Goal: Communication & Community: Participate in discussion

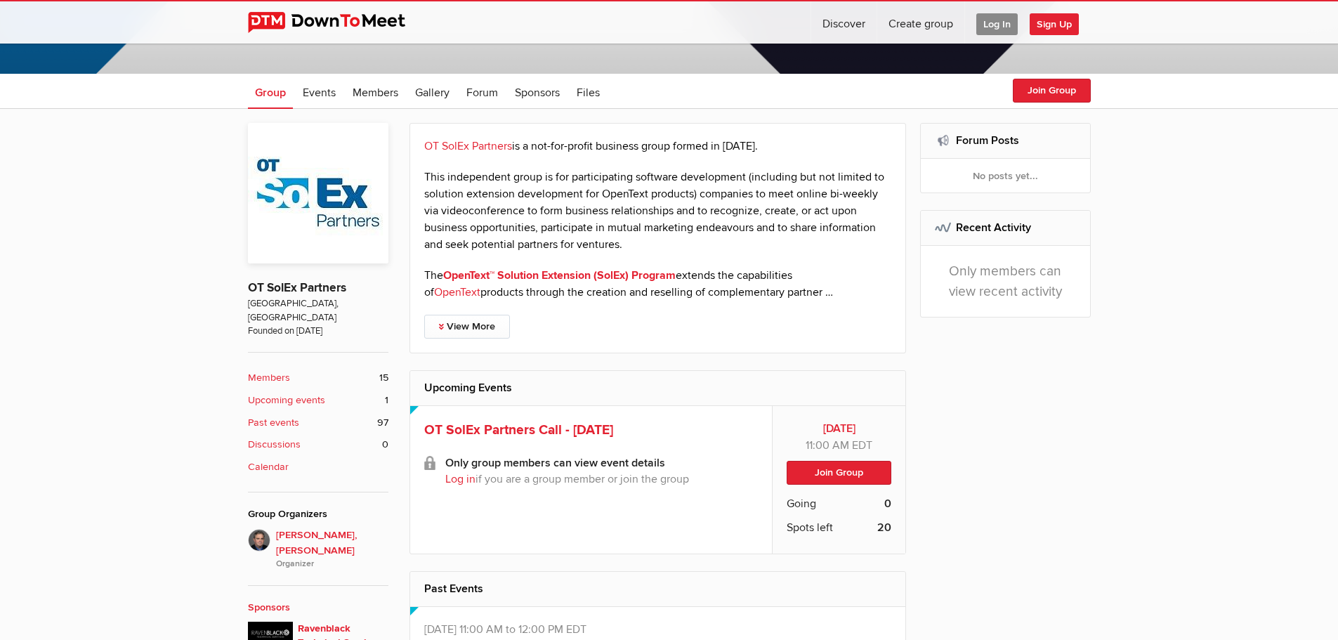
scroll to position [281, 0]
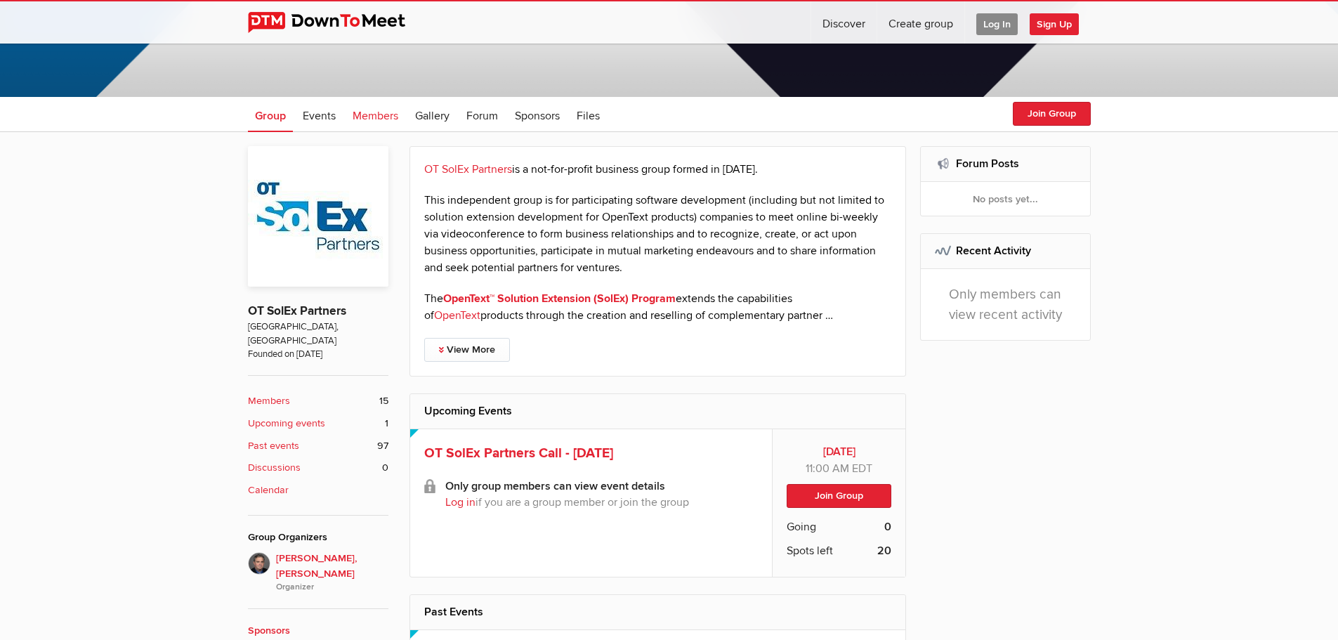
click at [386, 117] on span "Members" at bounding box center [376, 116] width 46 height 14
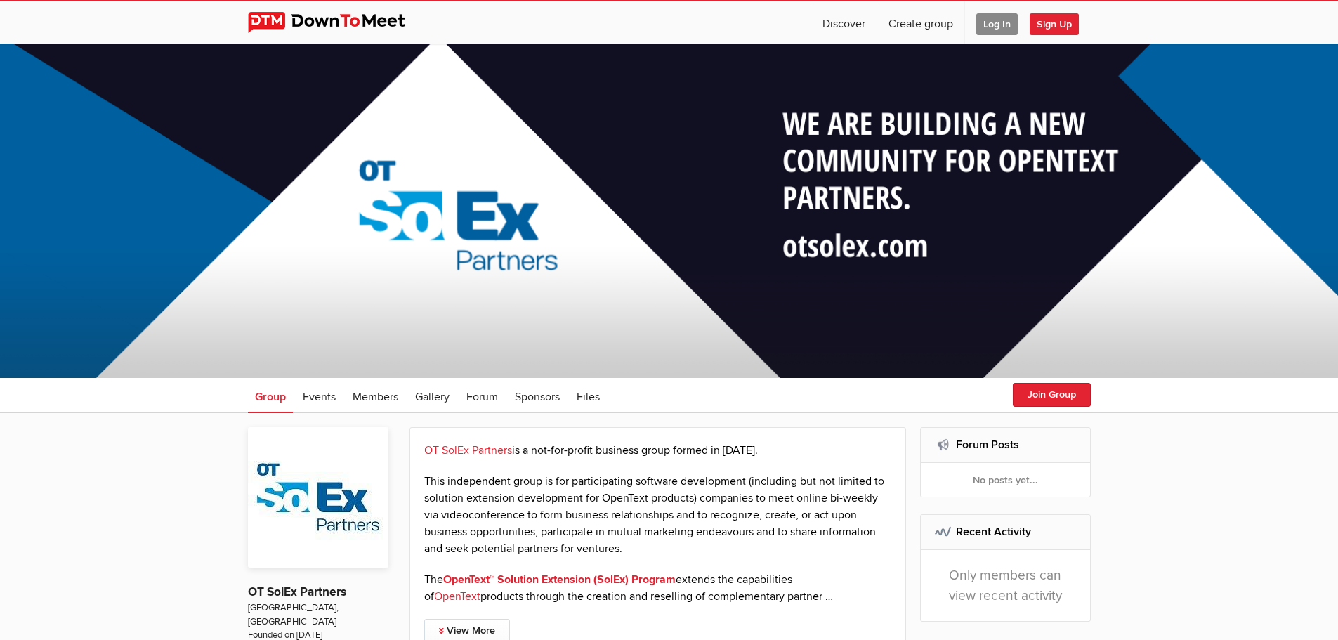
click at [1055, 24] on span "Sign Up" at bounding box center [1054, 24] width 49 height 22
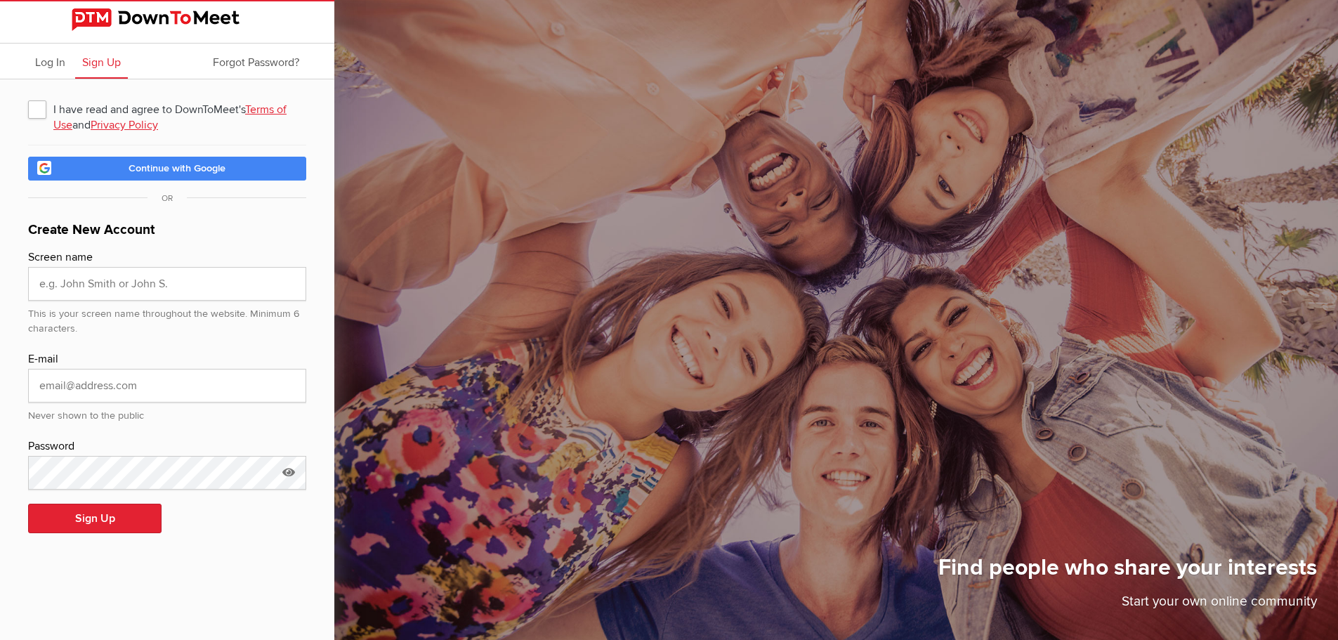
click at [37, 114] on span "I have read and agree to DownToMeet's Terms of Use and Privacy Policy" at bounding box center [167, 108] width 278 height 25
click at [28, 96] on input "I have read and agree to DownToMeet's Terms of Use and Privacy Policy" at bounding box center [27, 96] width 1 height 1
checkbox input "true"
click at [119, 393] on input "email" at bounding box center [167, 386] width 278 height 34
type input "[PERSON_NAME][EMAIL_ADDRESS][PERSON_NAME][DOMAIN_NAME]"
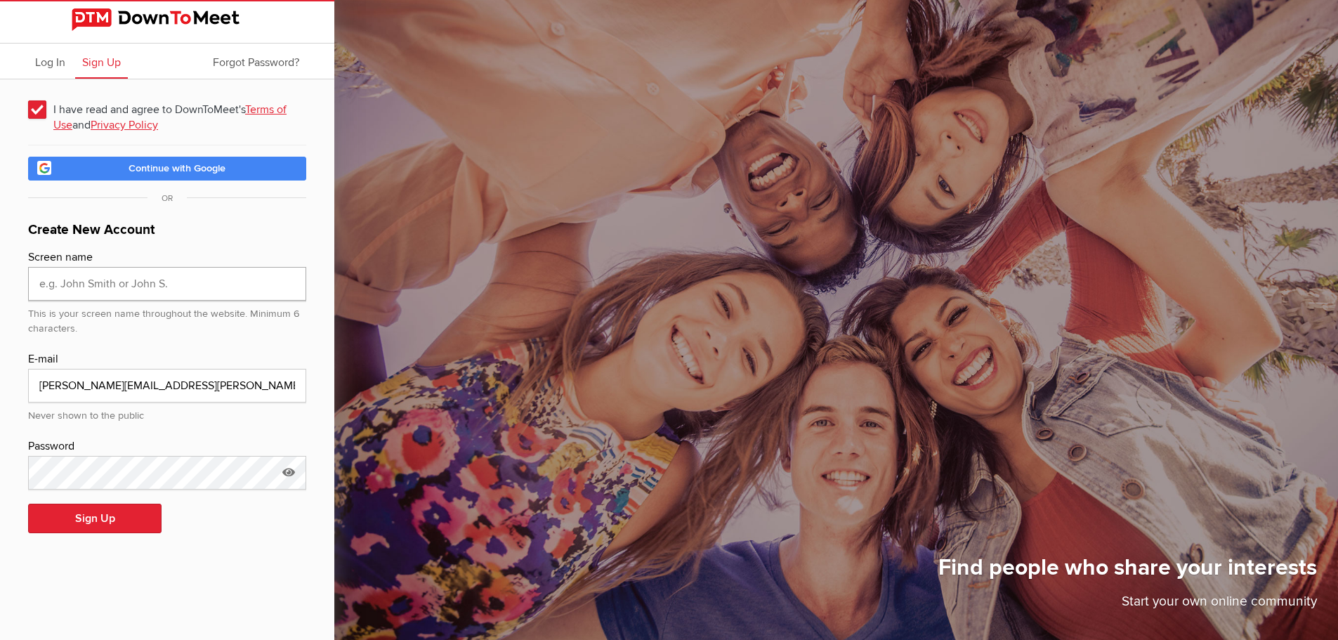
click at [93, 281] on input "text" at bounding box center [167, 284] width 278 height 34
type input "Kerwin Bonsol, Nanavati Consulting"
click at [191, 326] on div "This is your screen name throughout the website. Minimum 6 characters." at bounding box center [167, 319] width 278 height 36
click at [97, 519] on button "Sign Up" at bounding box center [94, 519] width 133 height 30
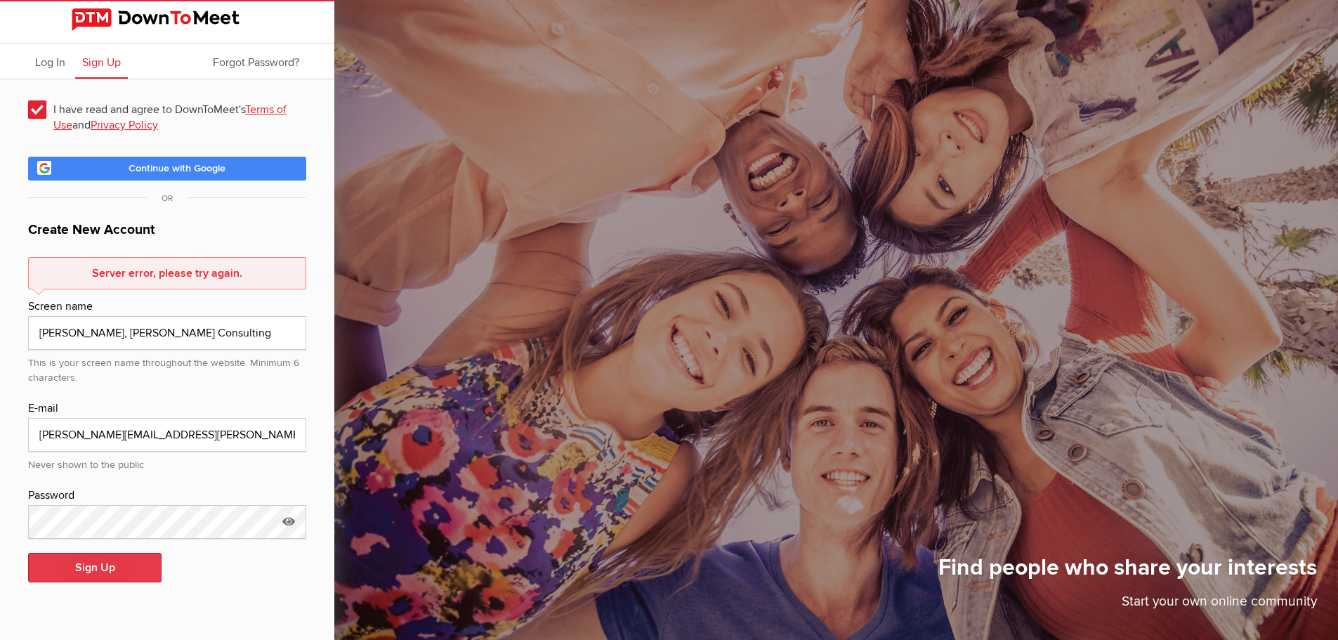
click at [98, 569] on button "Sign Up" at bounding box center [94, 568] width 133 height 30
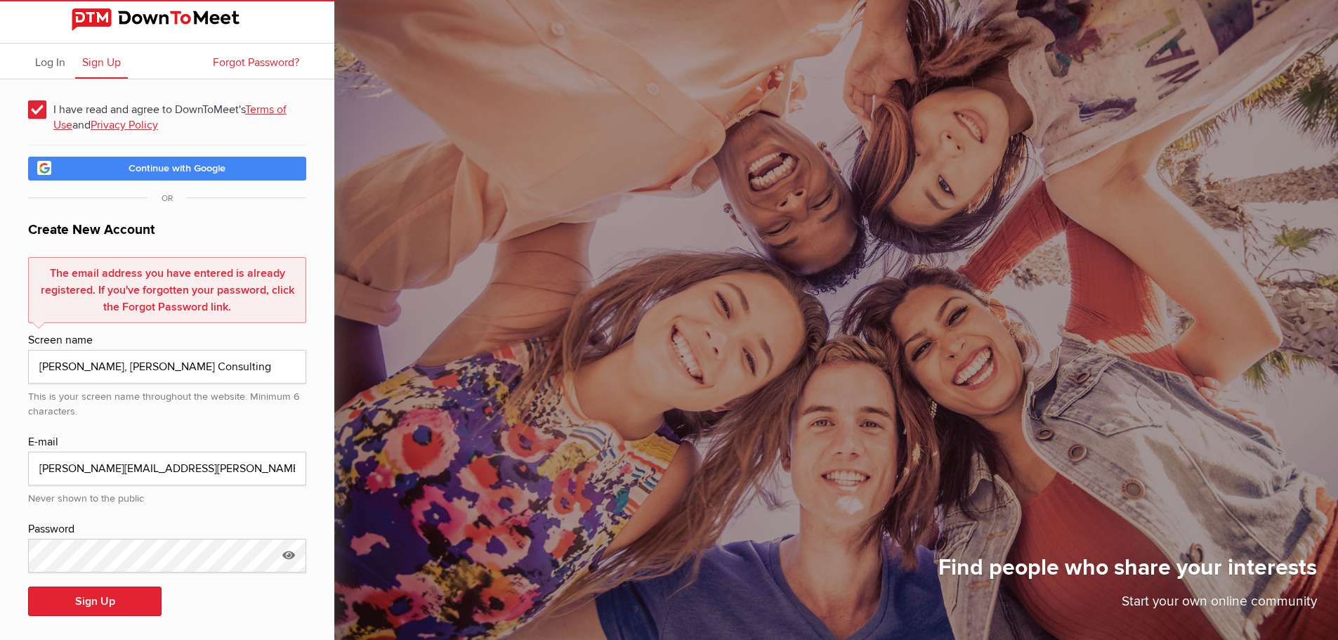
click at [255, 61] on span "Forgot Password?" at bounding box center [256, 63] width 86 height 14
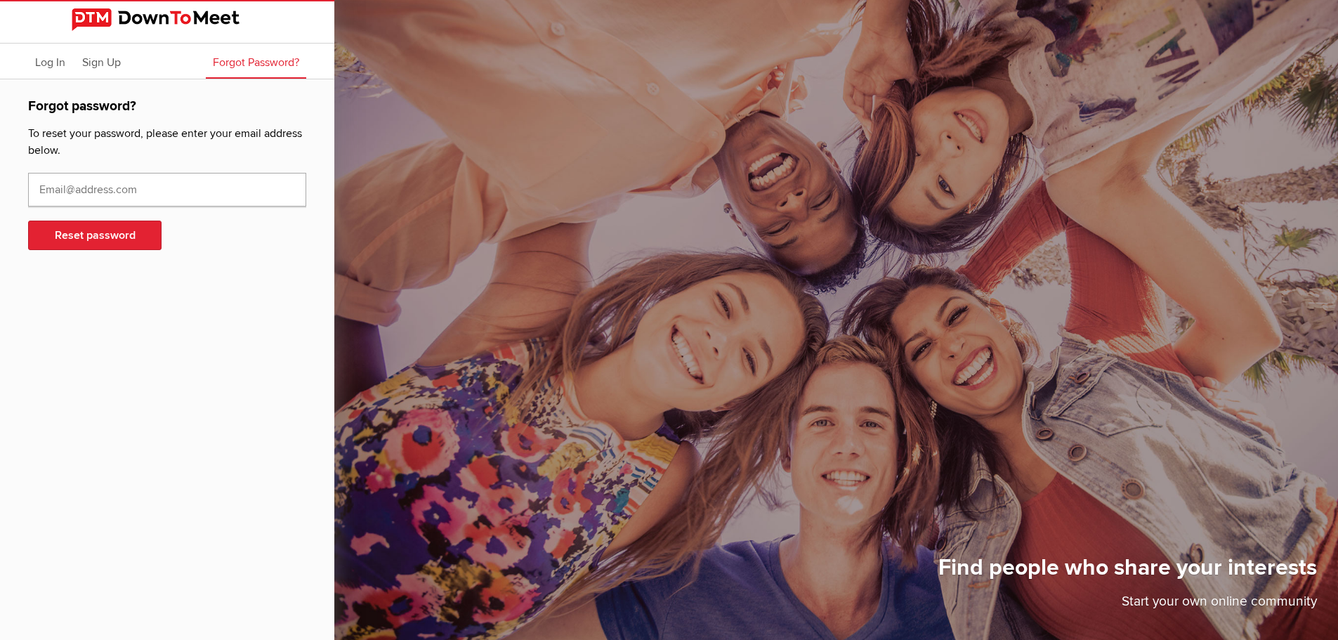
click at [167, 194] on input "text" at bounding box center [167, 190] width 278 height 34
type input "kerwin.bonsol@nanavaticonsulting.com"
click at [116, 236] on button "Reset password" at bounding box center [94, 236] width 133 height 30
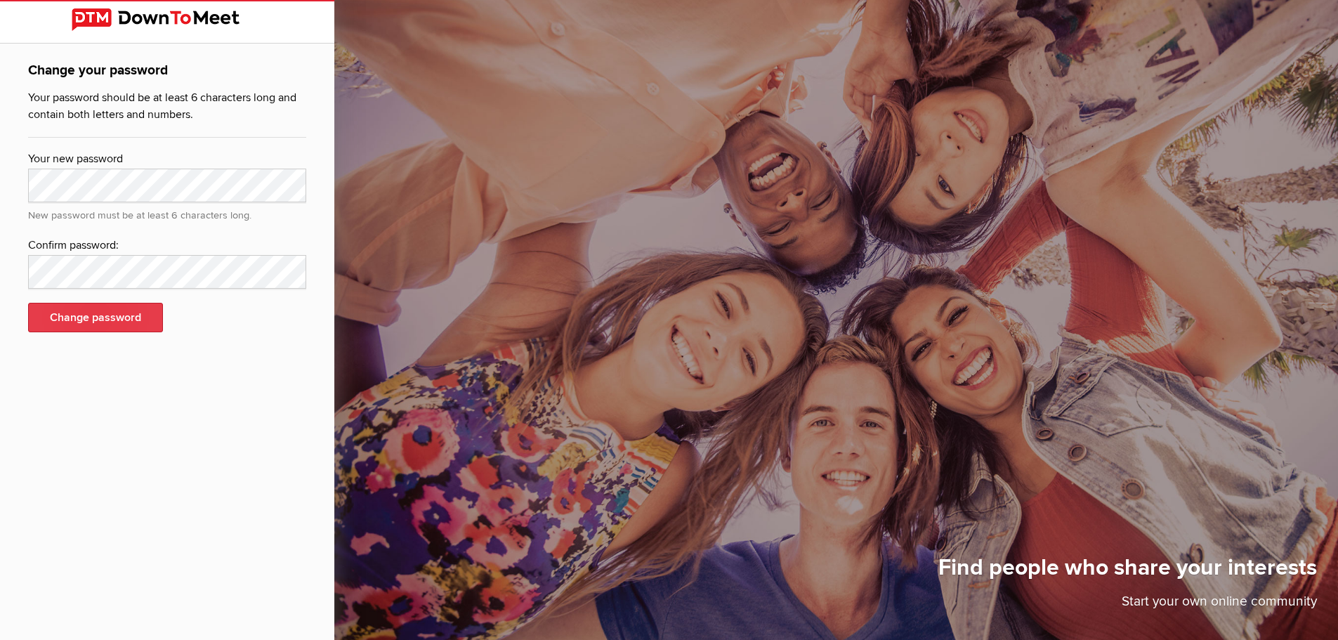
click at [115, 319] on button "Change password" at bounding box center [95, 318] width 135 height 30
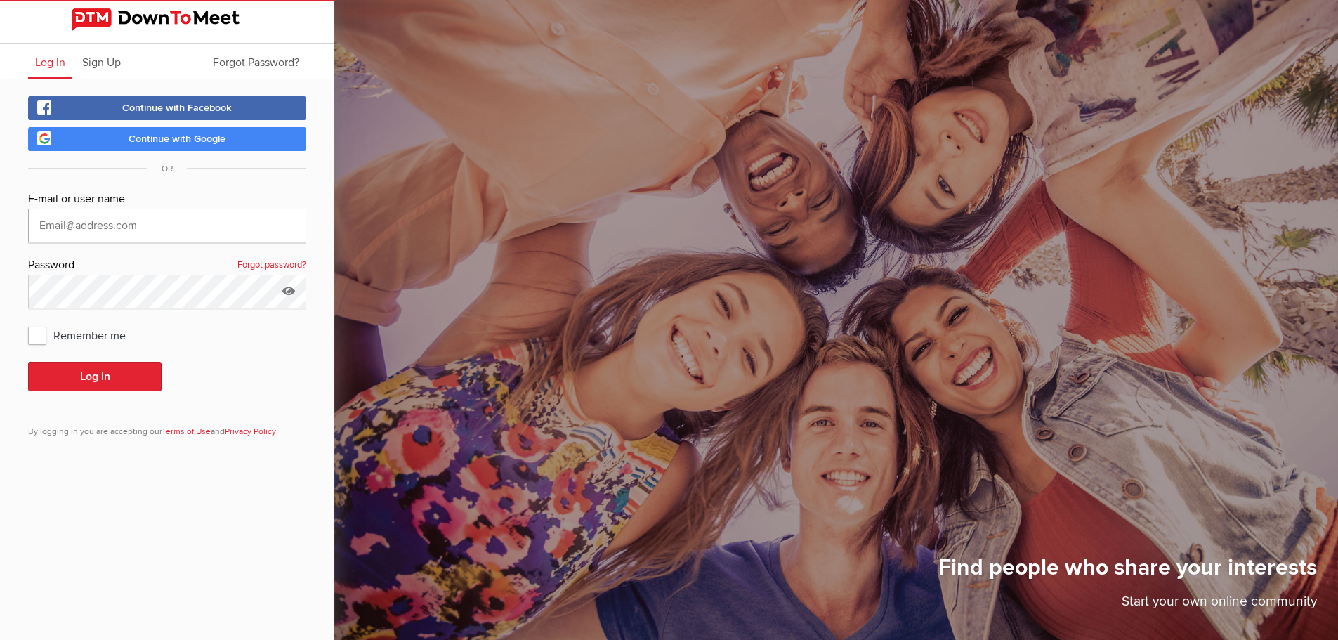
click at [142, 230] on input "text" at bounding box center [167, 226] width 278 height 34
type input "kerwin.bonsol@nanavaticonsulting.com"
click at [107, 375] on button "Log In" at bounding box center [94, 377] width 133 height 30
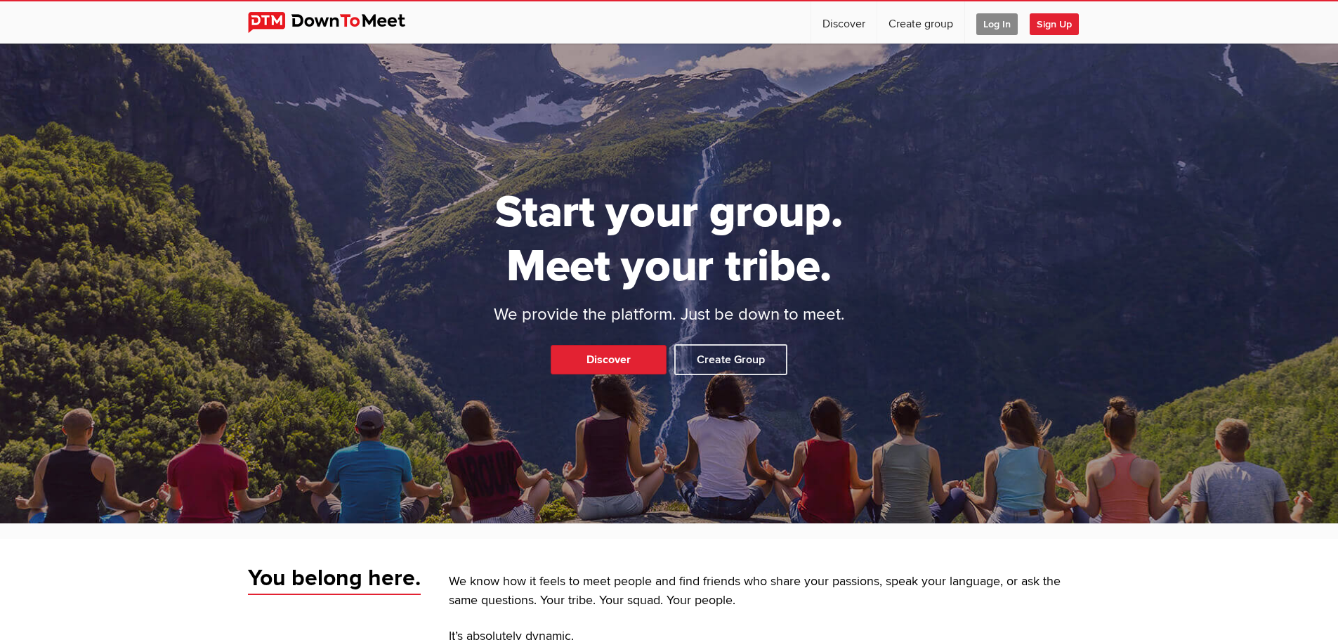
click at [998, 27] on span "Log In" at bounding box center [997, 24] width 41 height 22
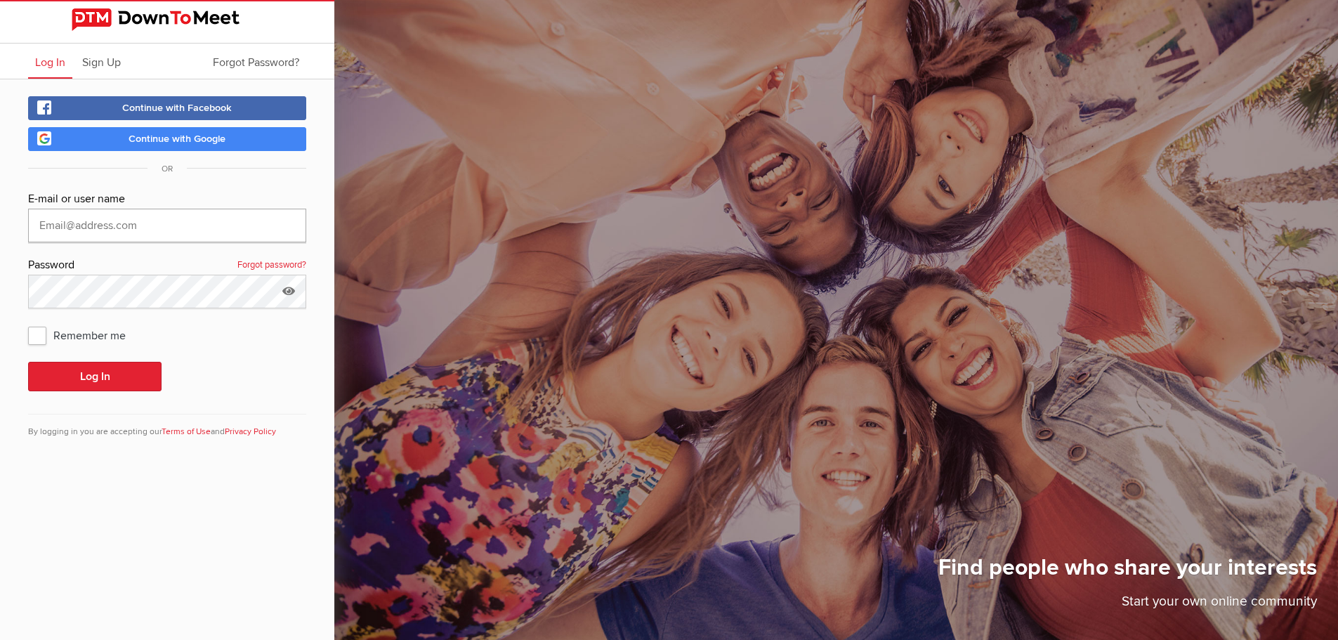
click at [189, 226] on input "text" at bounding box center [167, 226] width 278 height 34
type input "kerwin.bonsol@nanavaticonsulting.com"
click at [79, 379] on button "Log In" at bounding box center [94, 377] width 133 height 30
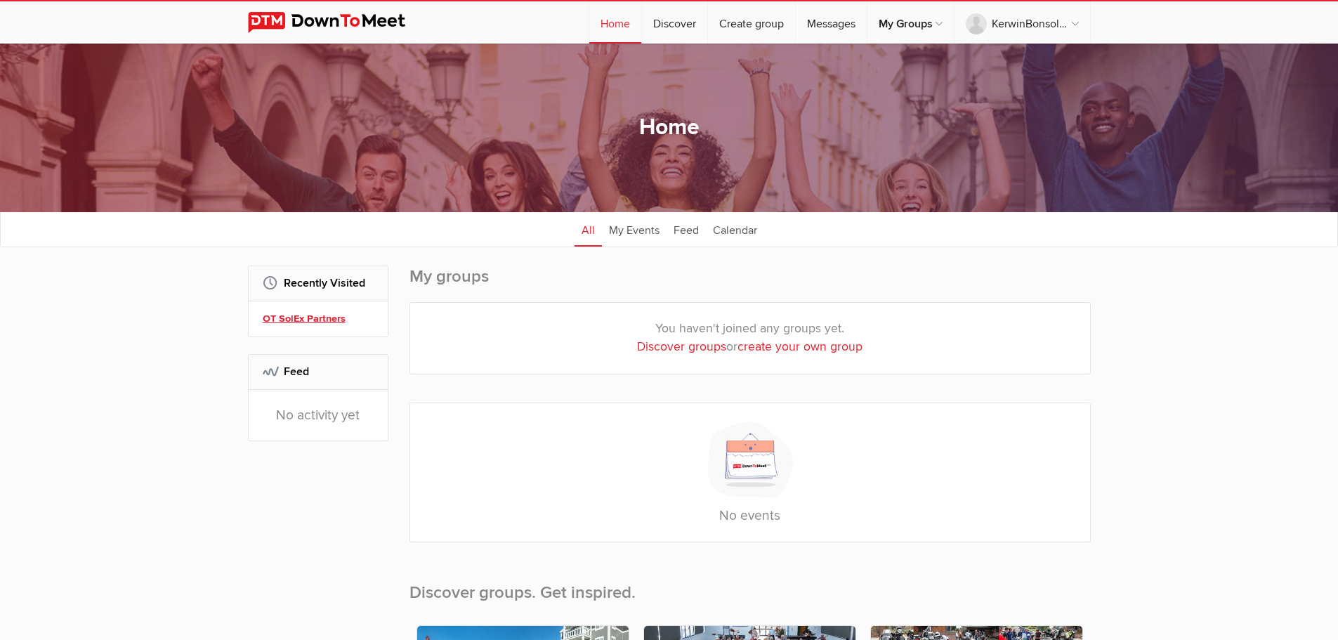
click at [312, 318] on link "OT SolEx Partners" at bounding box center [320, 318] width 115 height 15
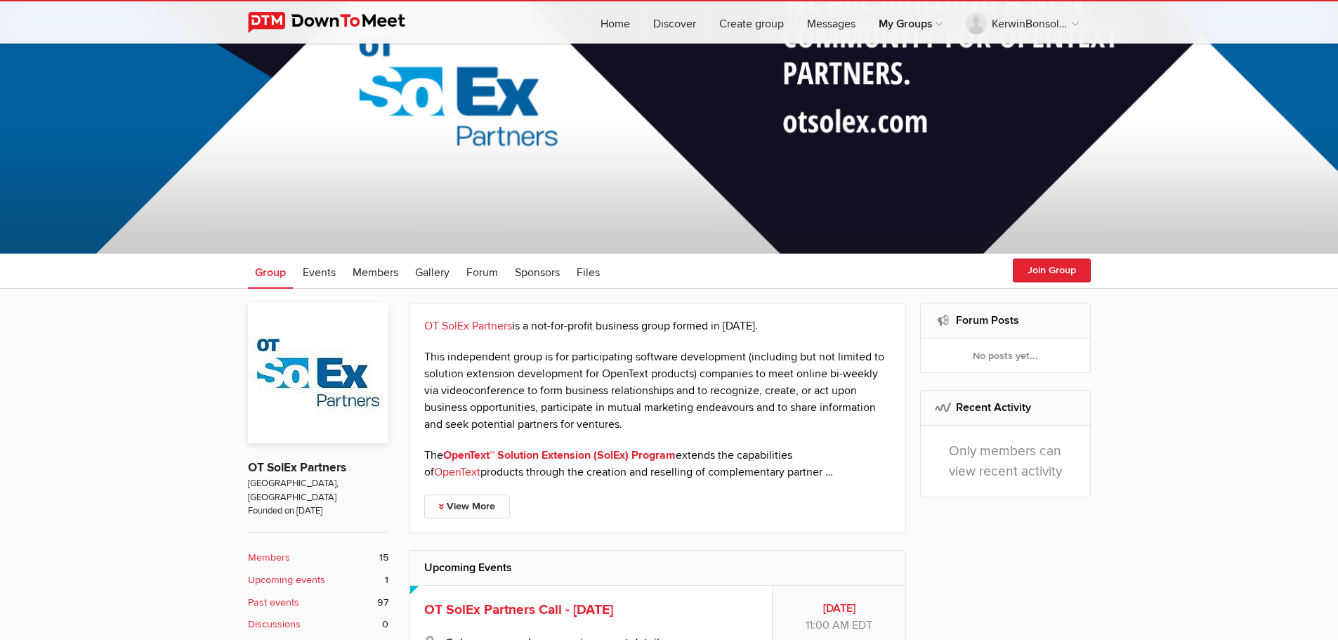
scroll to position [93, 0]
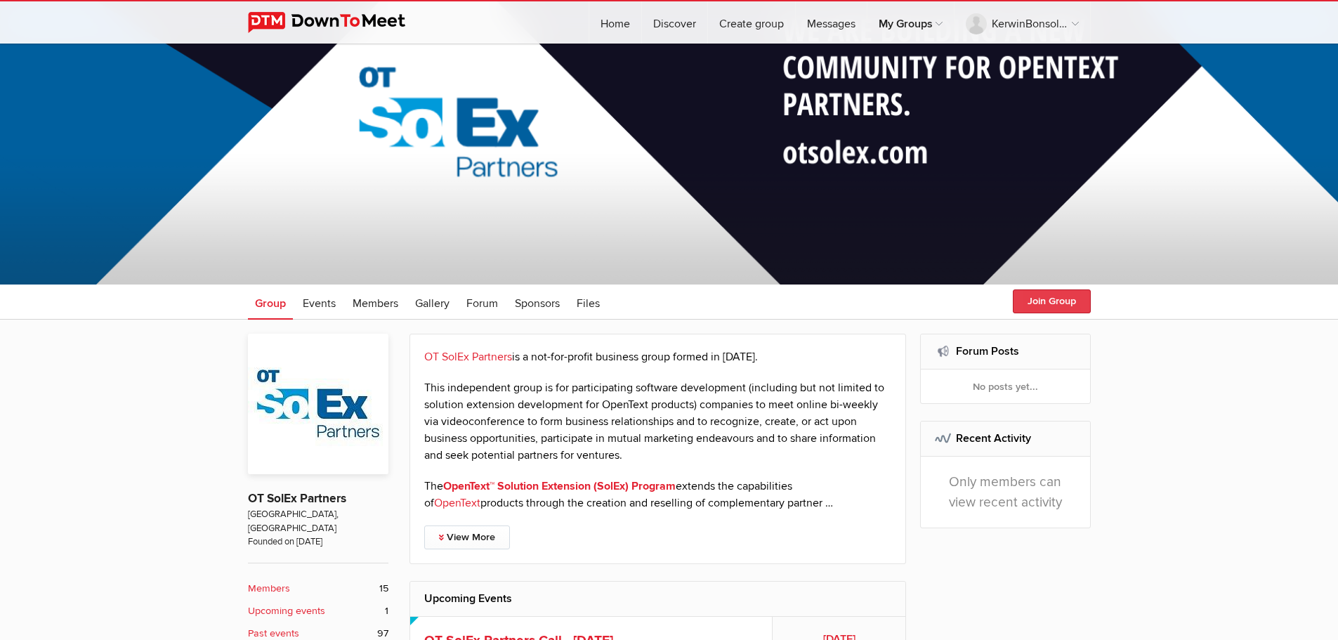
click at [1050, 300] on button "Join Group" at bounding box center [1052, 301] width 78 height 24
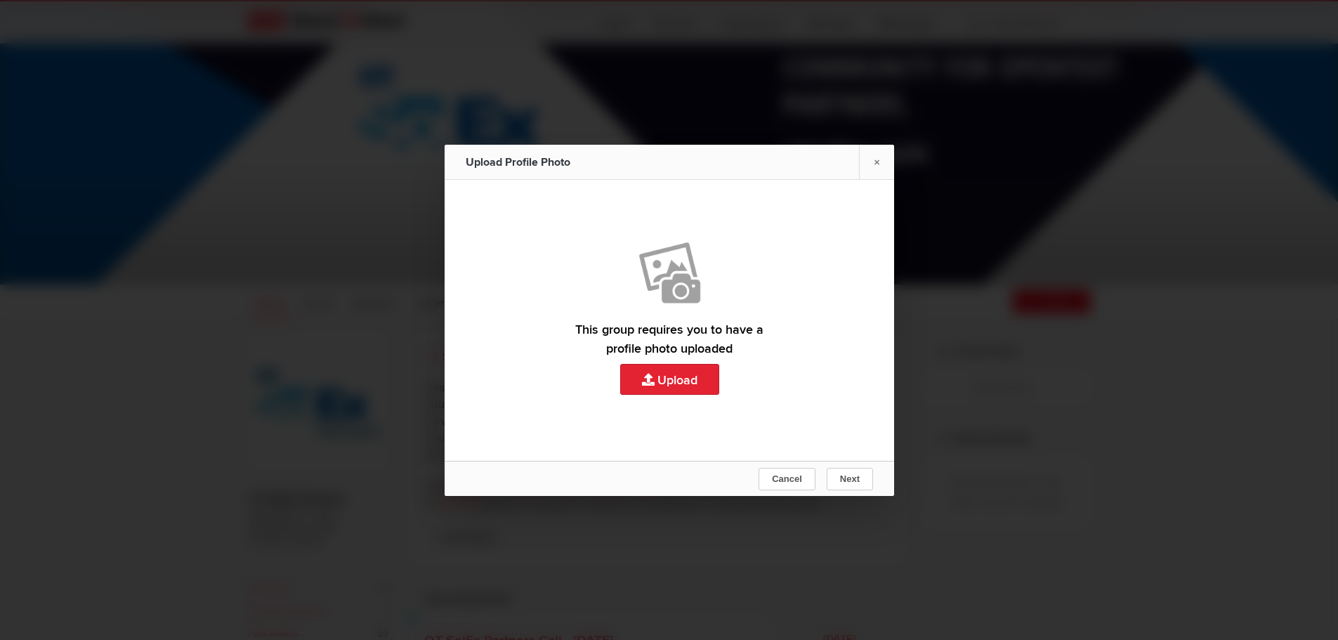
click at [677, 383] on link "Upload" at bounding box center [670, 320] width 450 height 281
type input "C:\fakepath\Kerwin Photo v2.jpg"
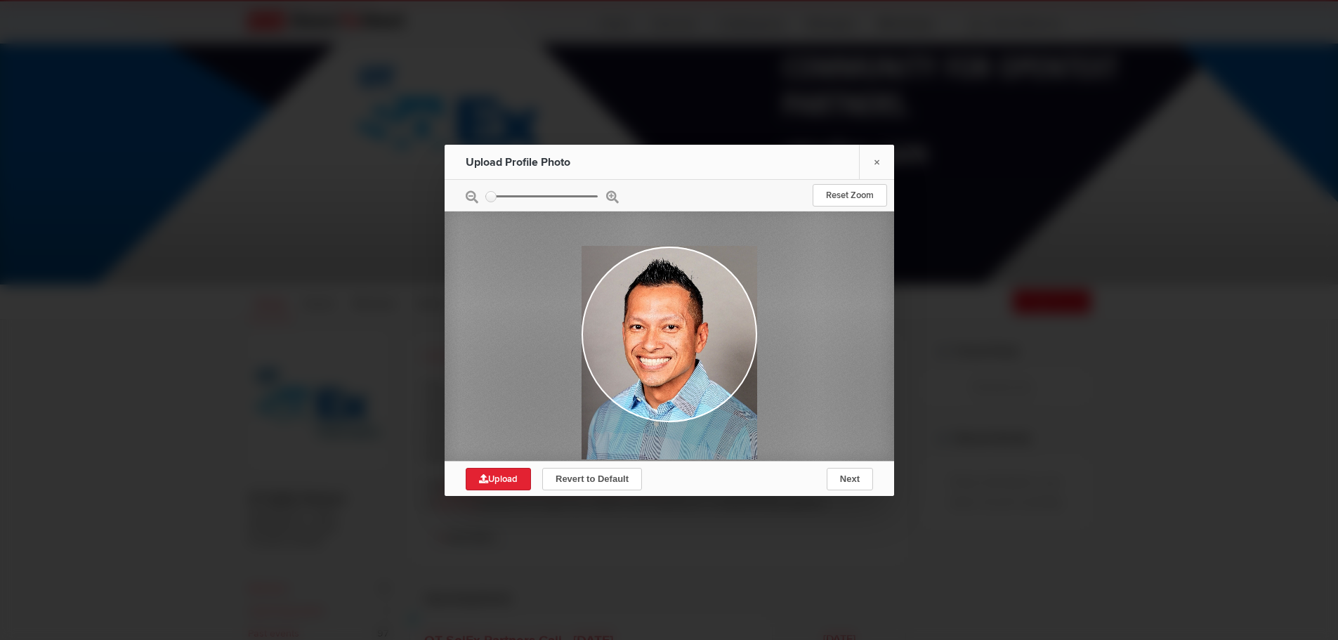
drag, startPoint x: 679, startPoint y: 383, endPoint x: 699, endPoint y: 415, distance: 37.2
click at [699, 415] on div at bounding box center [670, 352] width 176 height 213
click at [830, 383] on div at bounding box center [670, 334] width 450 height 253
click at [509, 481] on span "Upload" at bounding box center [498, 479] width 39 height 11
click at [847, 480] on span "Next" at bounding box center [850, 479] width 20 height 11
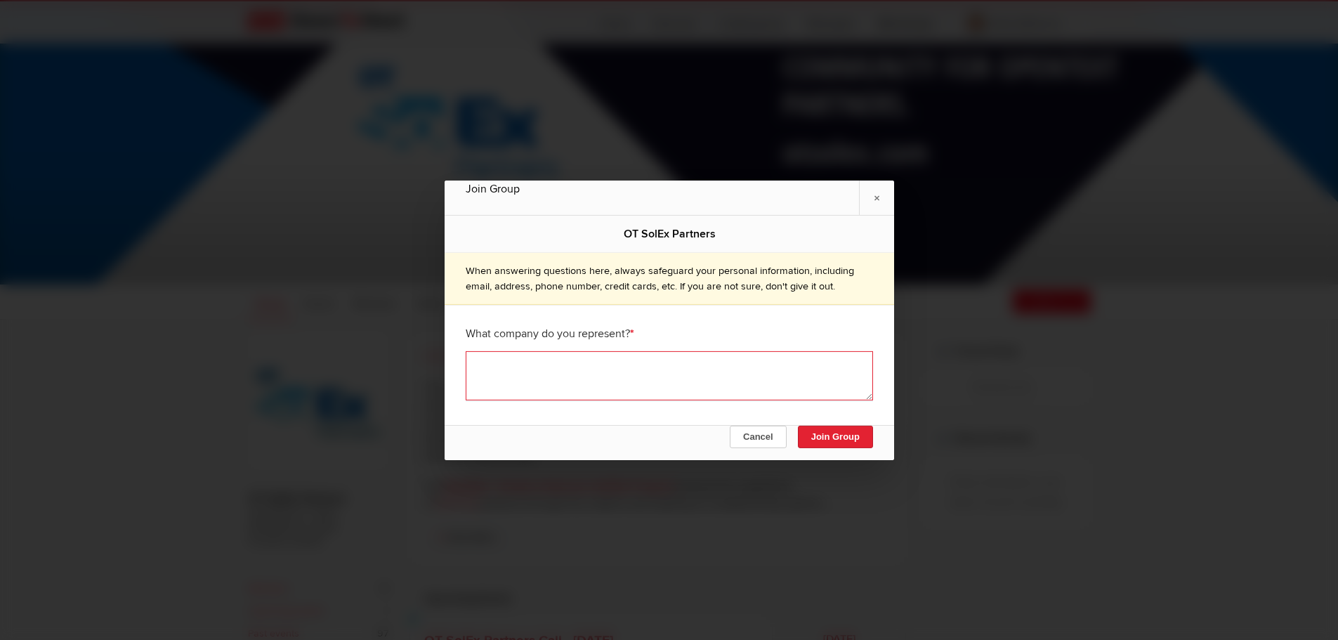
click at [721, 377] on textarea at bounding box center [670, 375] width 408 height 49
type textarea "Nanavati Consulting, Inc."
click at [852, 436] on button "Join Group" at bounding box center [834, 437] width 75 height 22
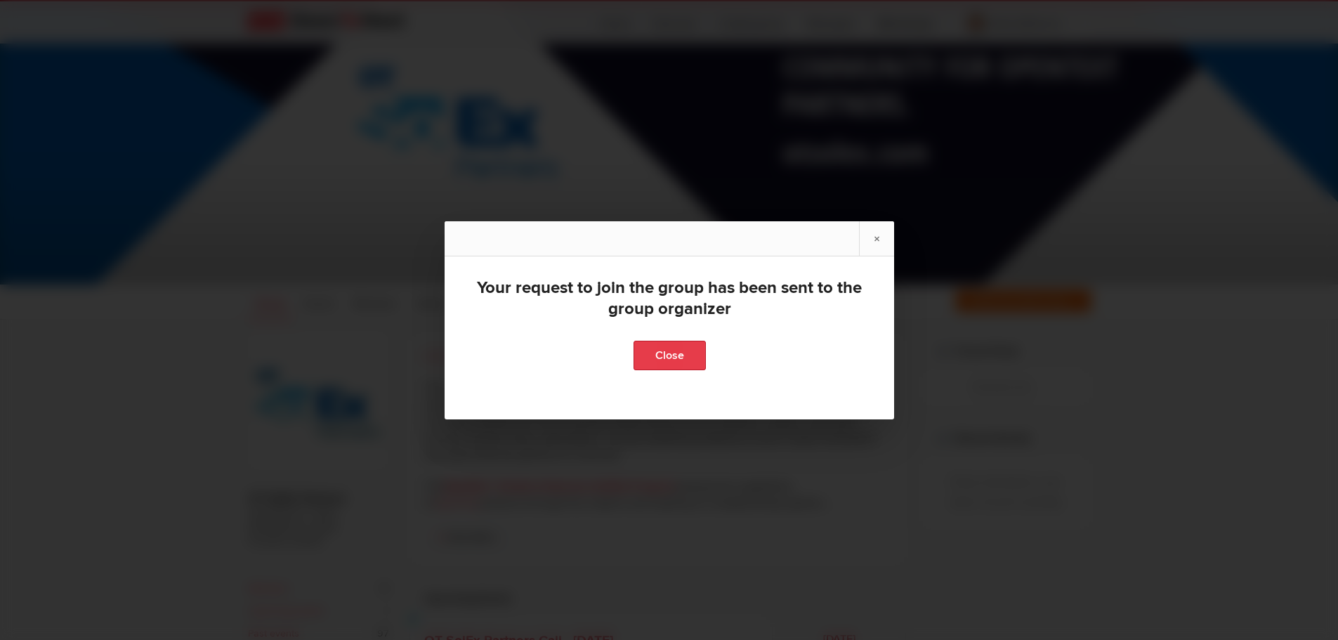
click at [671, 358] on link "Close" at bounding box center [669, 356] width 72 height 30
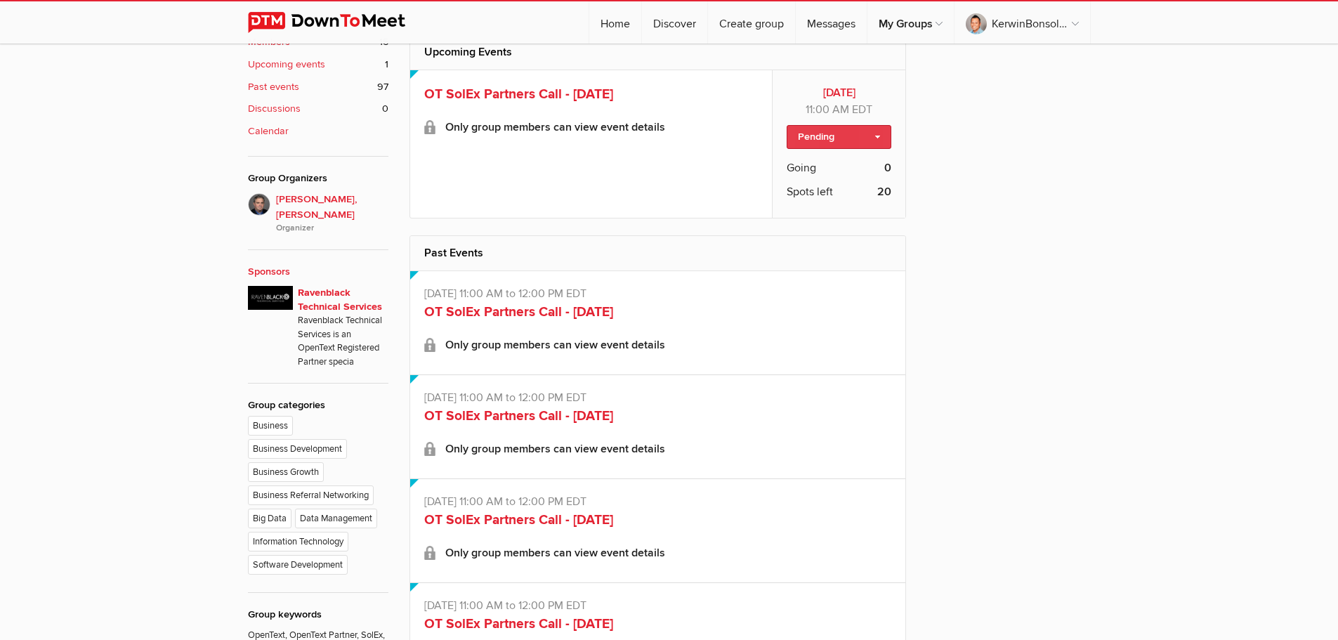
scroll to position [656, 0]
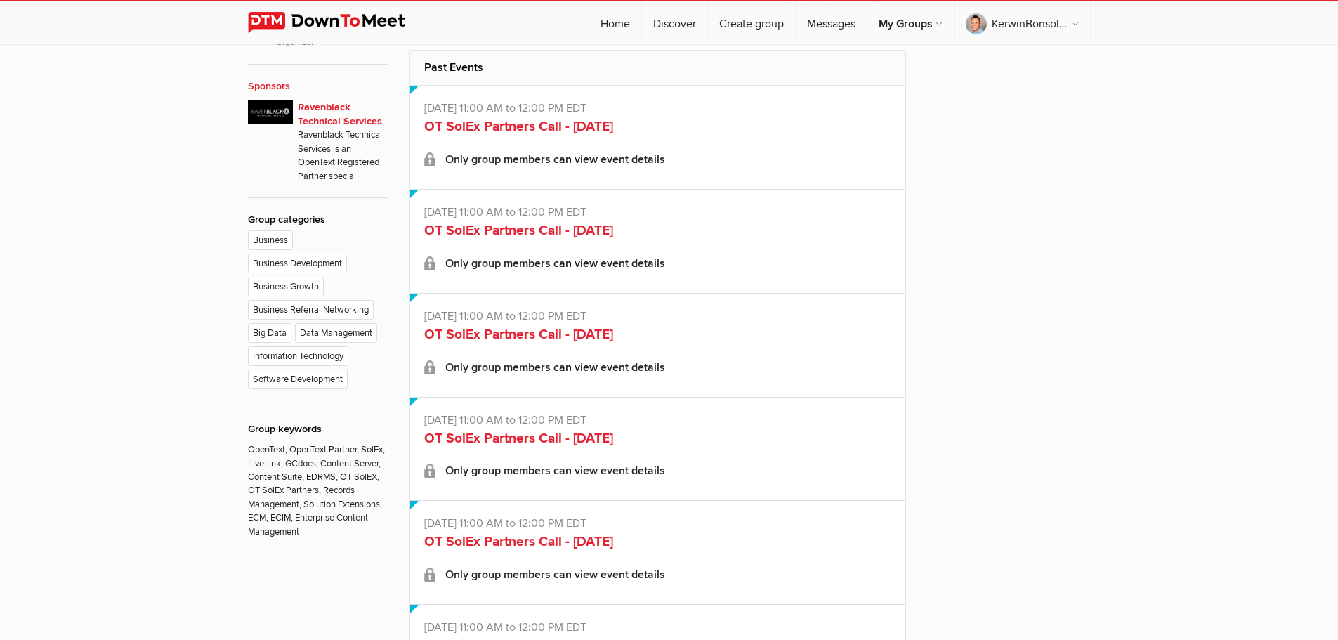
scroll to position [843, 0]
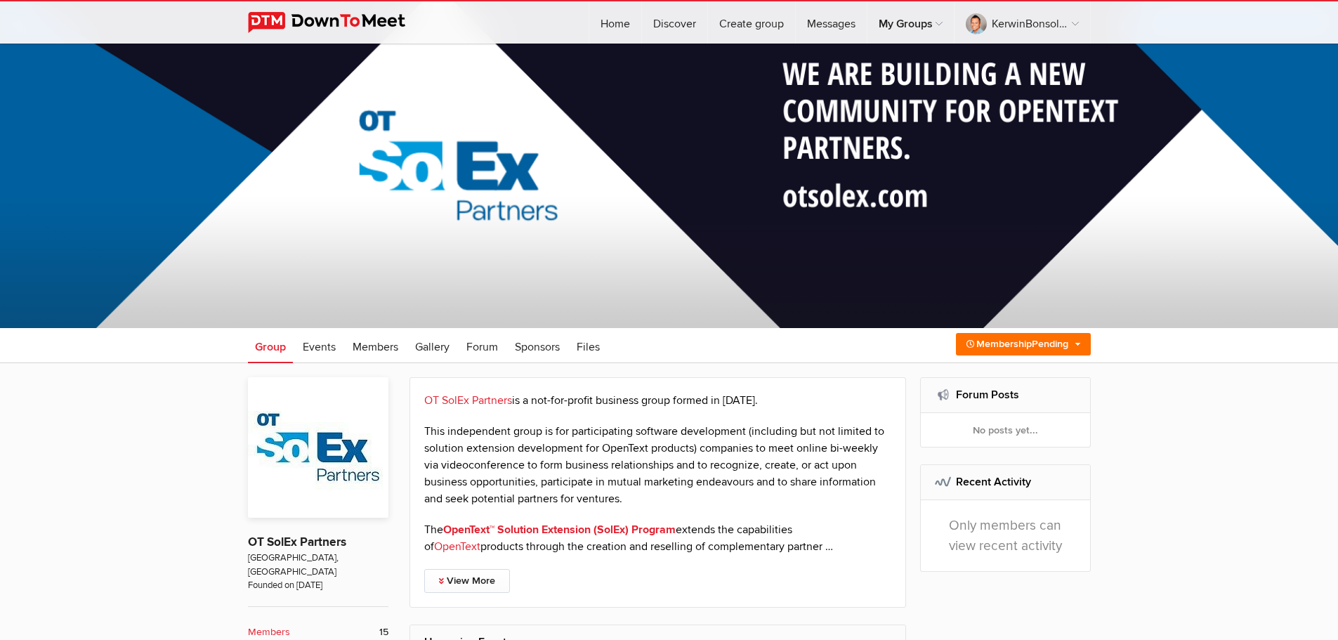
scroll to position [0, 0]
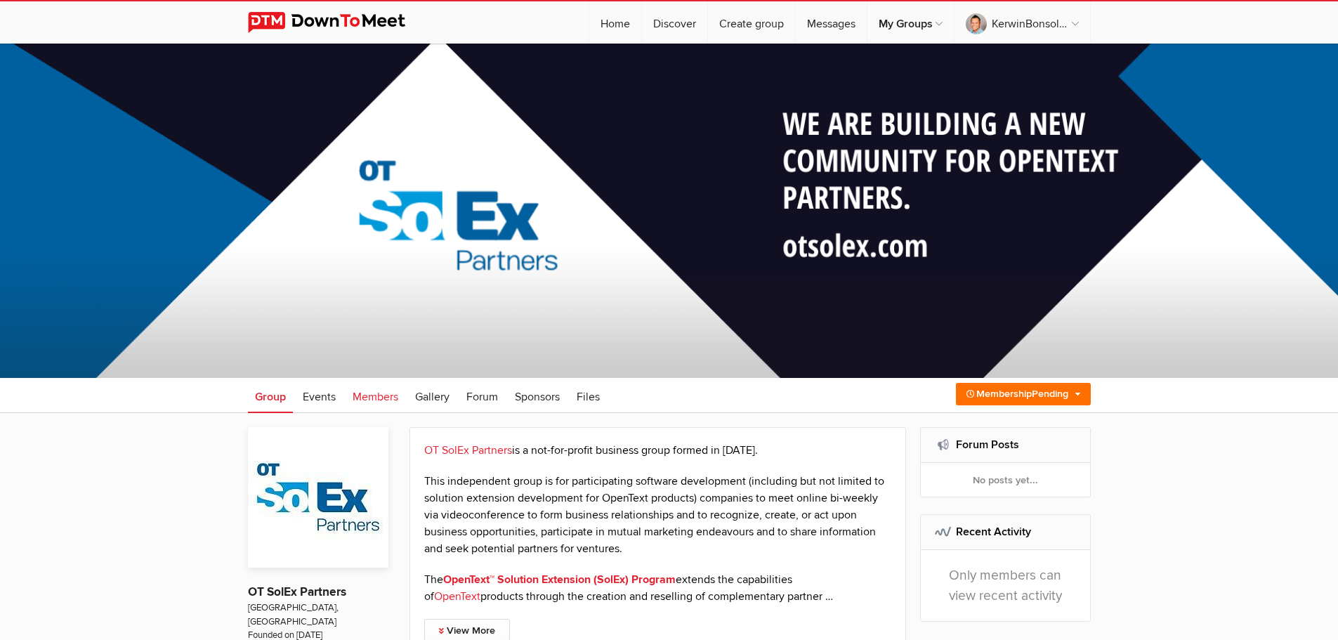
click at [367, 403] on span "Members" at bounding box center [376, 397] width 46 height 14
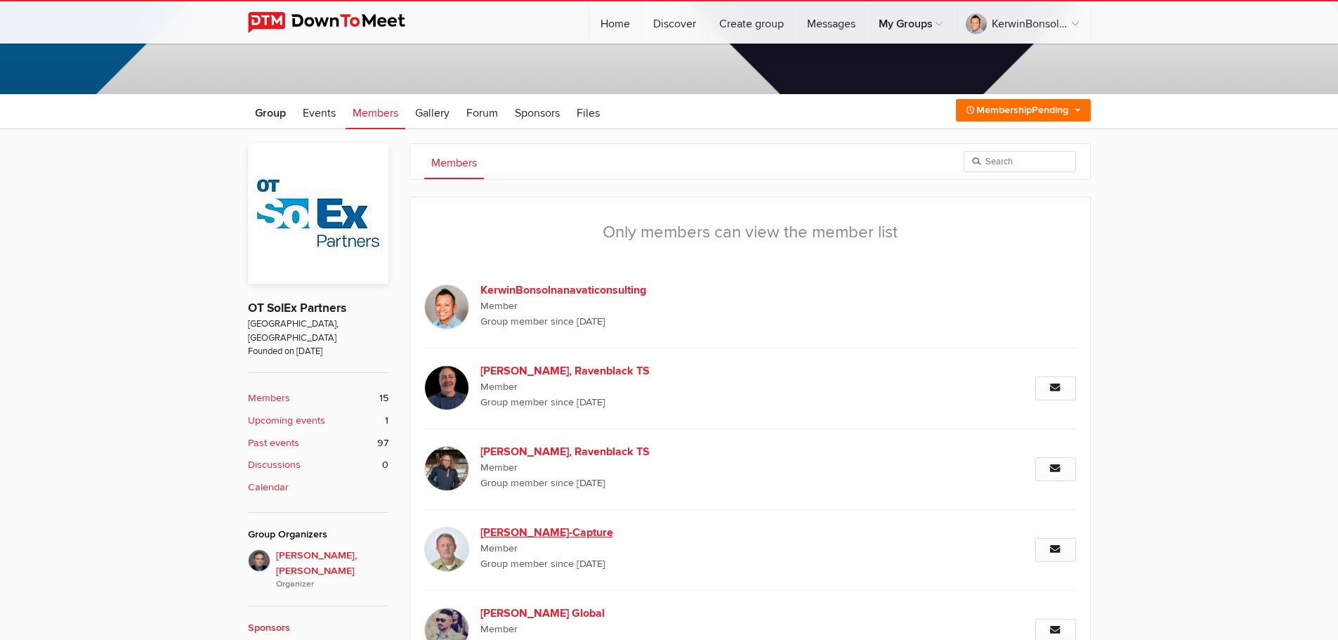
scroll to position [281, 0]
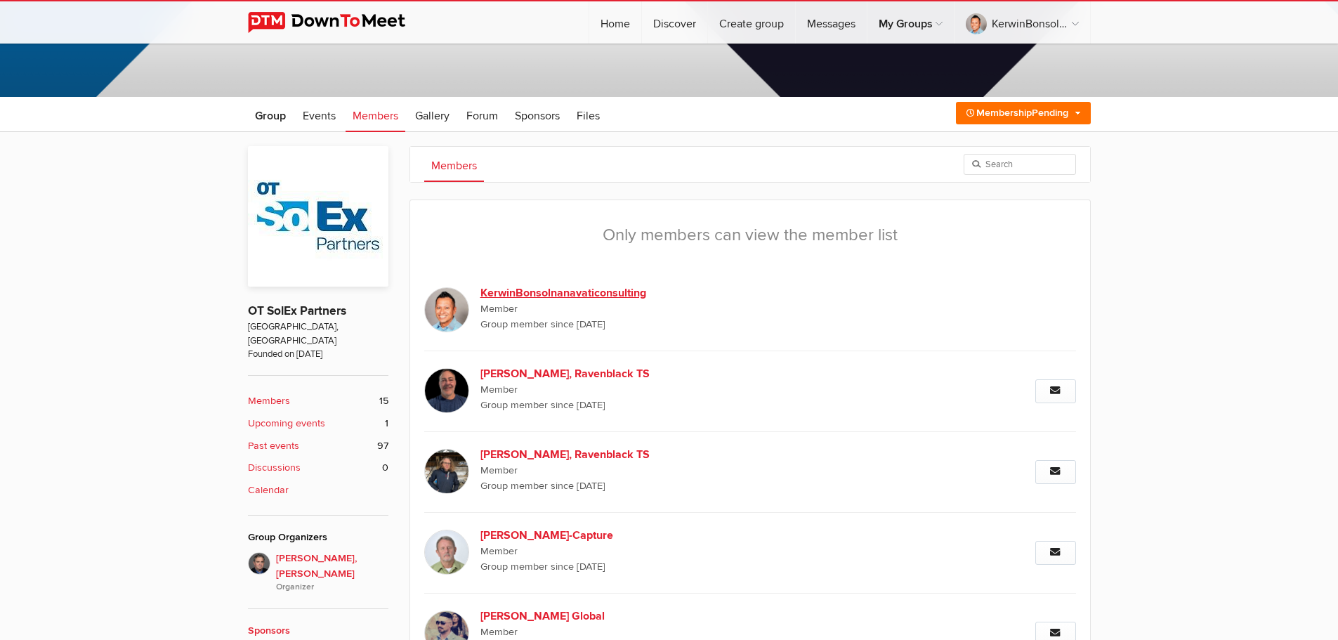
click at [530, 288] on b "KerwinBonsolnanavaticonsulting" at bounding box center [601, 293] width 240 height 17
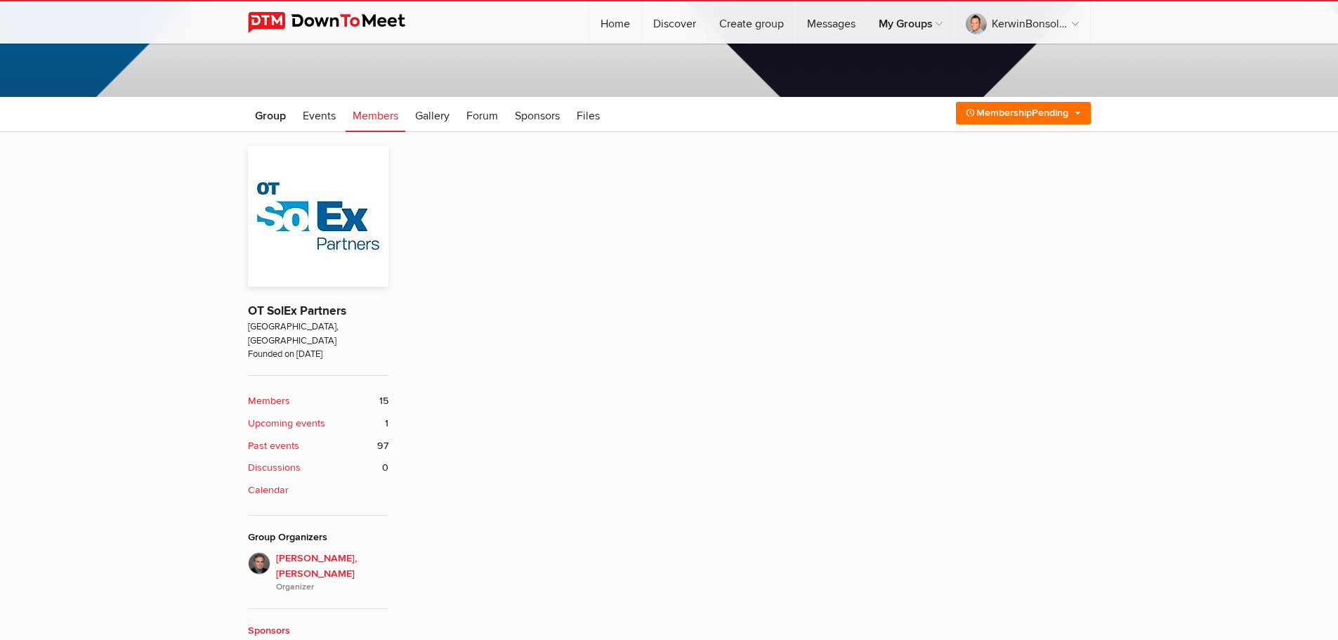
scroll to position [378, 0]
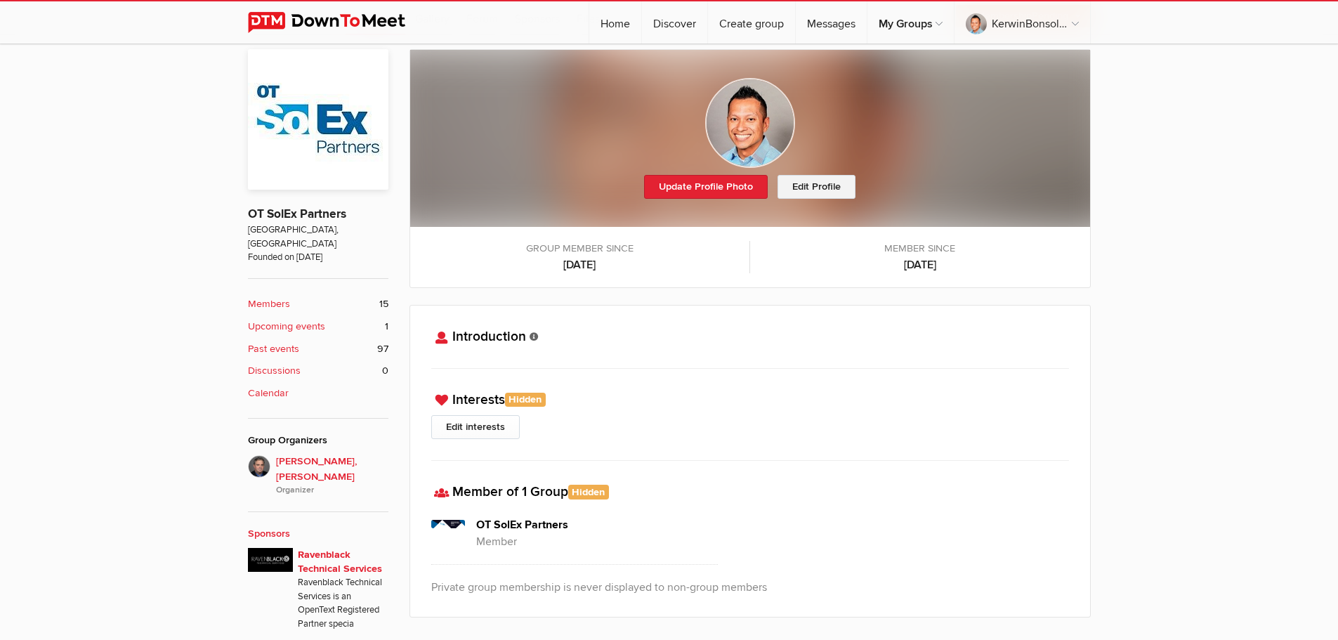
click at [814, 191] on link "Edit Profile" at bounding box center [817, 187] width 78 height 24
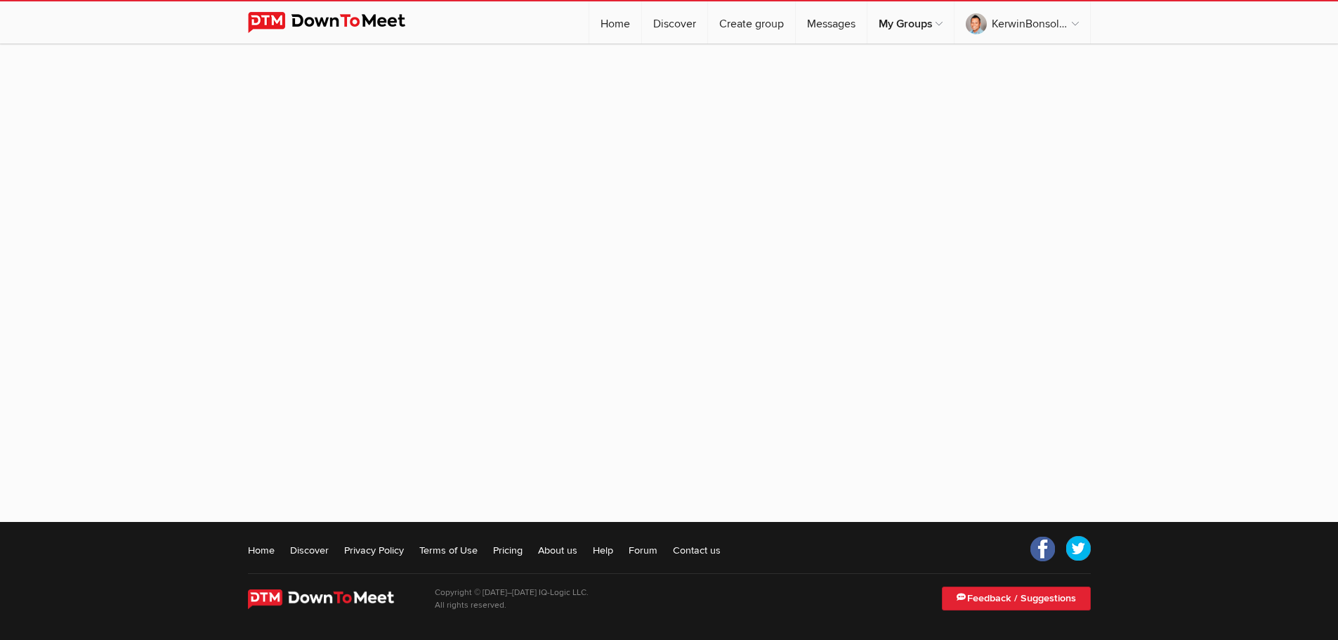
scroll to position [378, 0]
select select
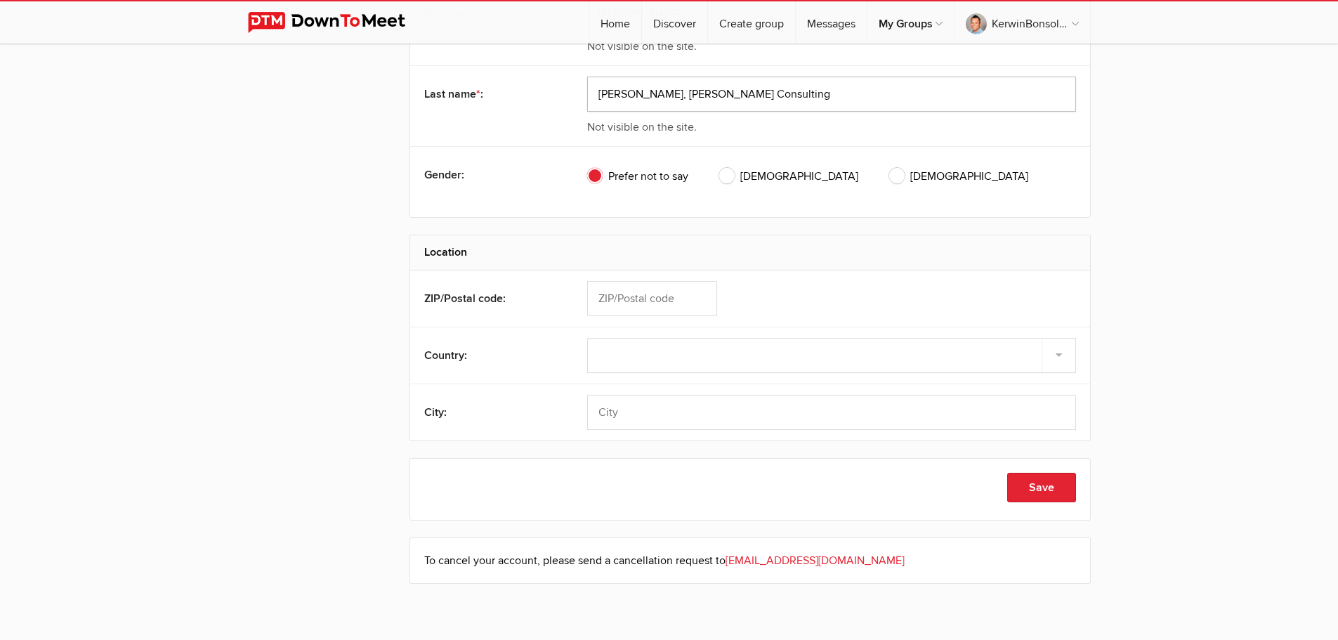
click at [620, 95] on input "Bonsol, Nanavati Consulting" at bounding box center [831, 94] width 489 height 35
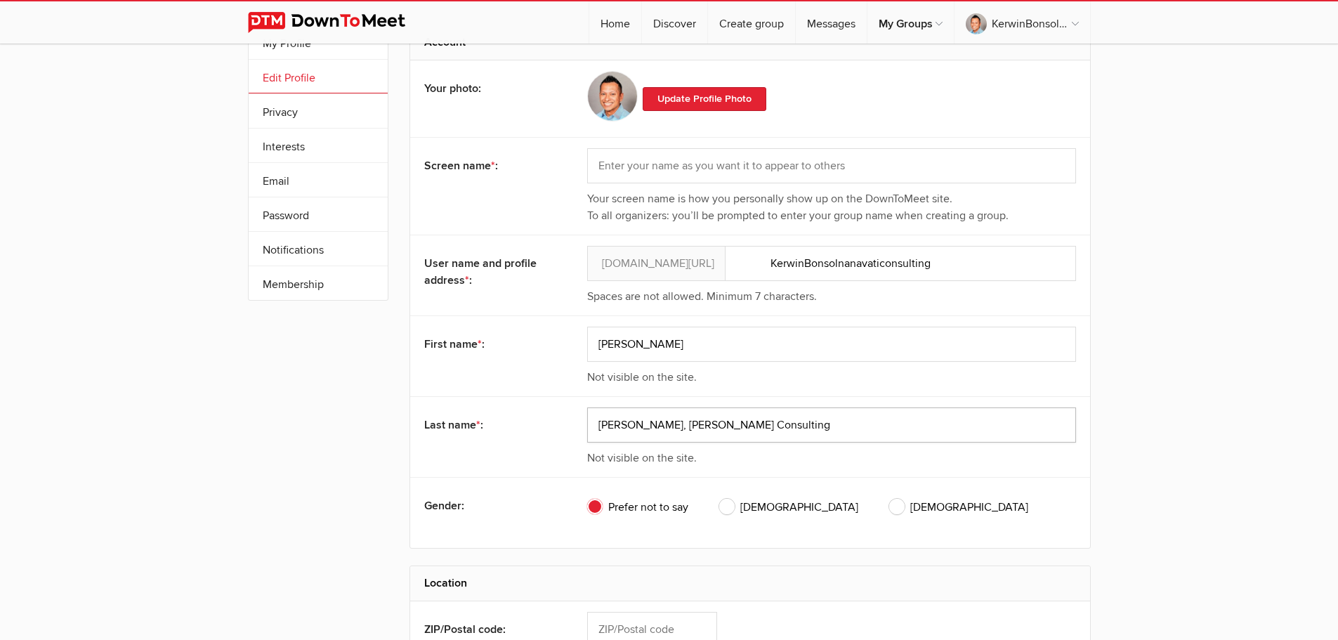
scroll to position [0, 0]
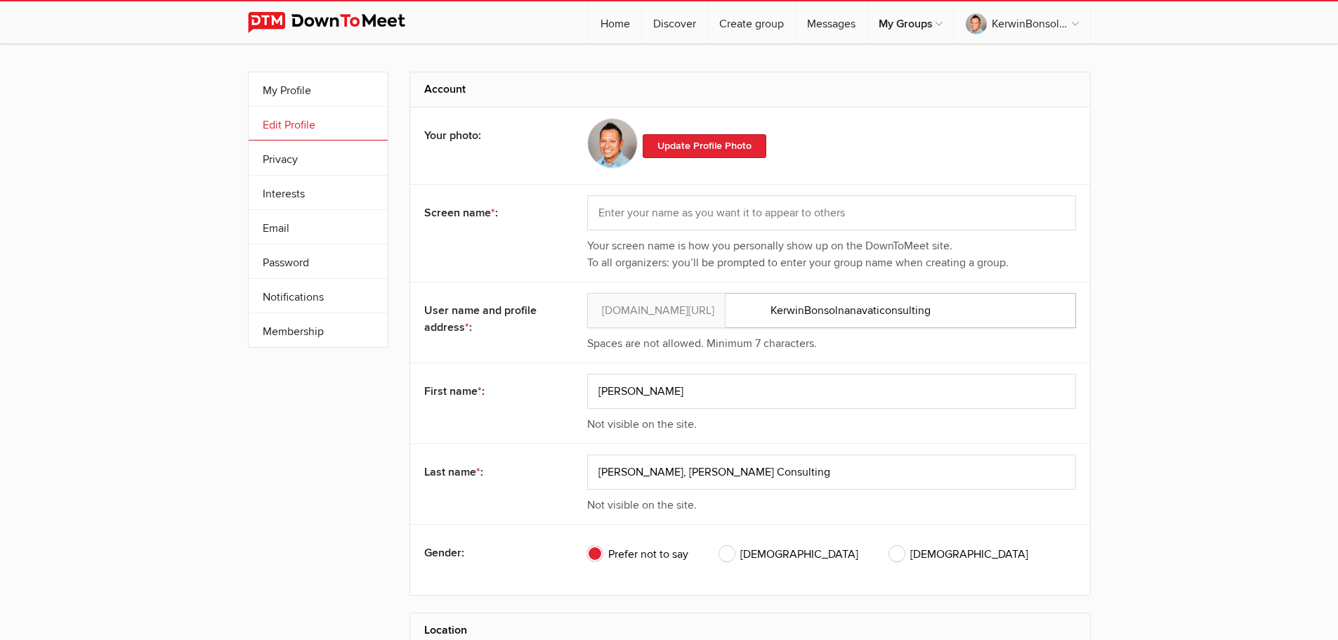
click at [819, 304] on input "KerwinBonsolnanavaticonsulting" at bounding box center [831, 310] width 489 height 35
drag, startPoint x: 792, startPoint y: 473, endPoint x: 632, endPoint y: 472, distance: 159.5
click at [632, 472] on input "Bonsol, Nanavati Consulting" at bounding box center [831, 472] width 489 height 35
type input "Bonsol"
click at [1146, 372] on div "My Profile Edit Profile More Privacy Interests Email Password Notifications Sub…" at bounding box center [669, 532] width 1338 height 977
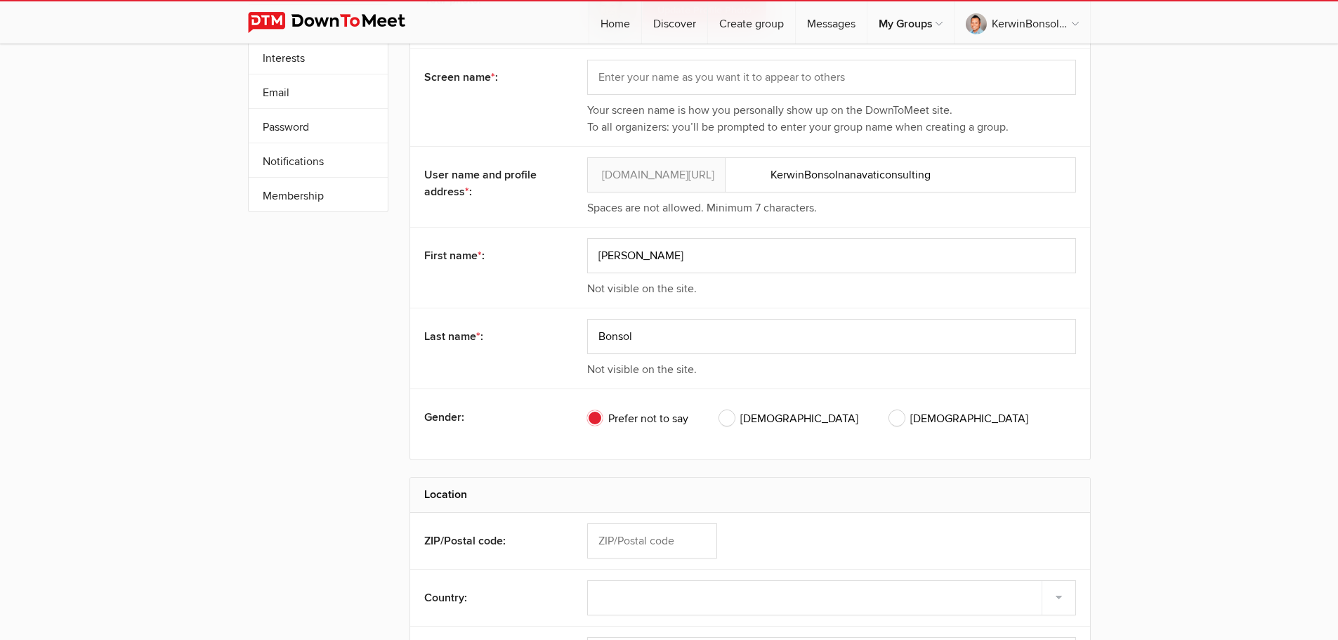
scroll to position [141, 0]
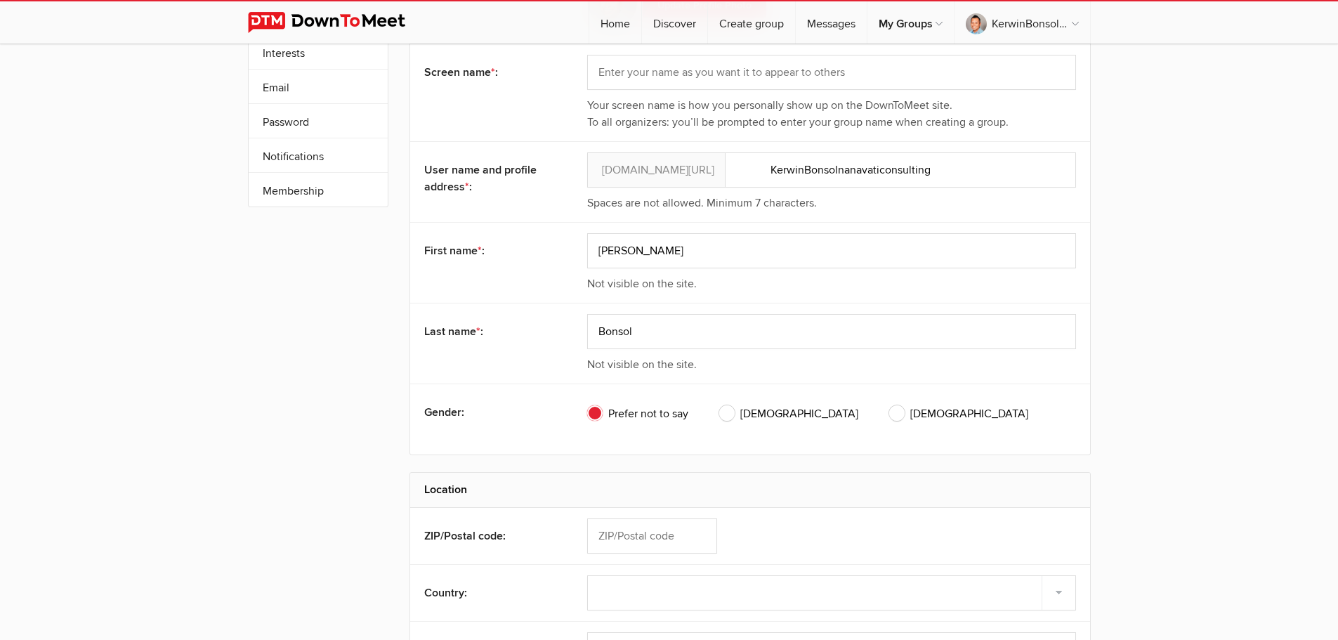
click at [726, 420] on span "Male" at bounding box center [788, 413] width 139 height 17
click at [719, 405] on input "Male" at bounding box center [719, 405] width 1 height 1
radio input "true"
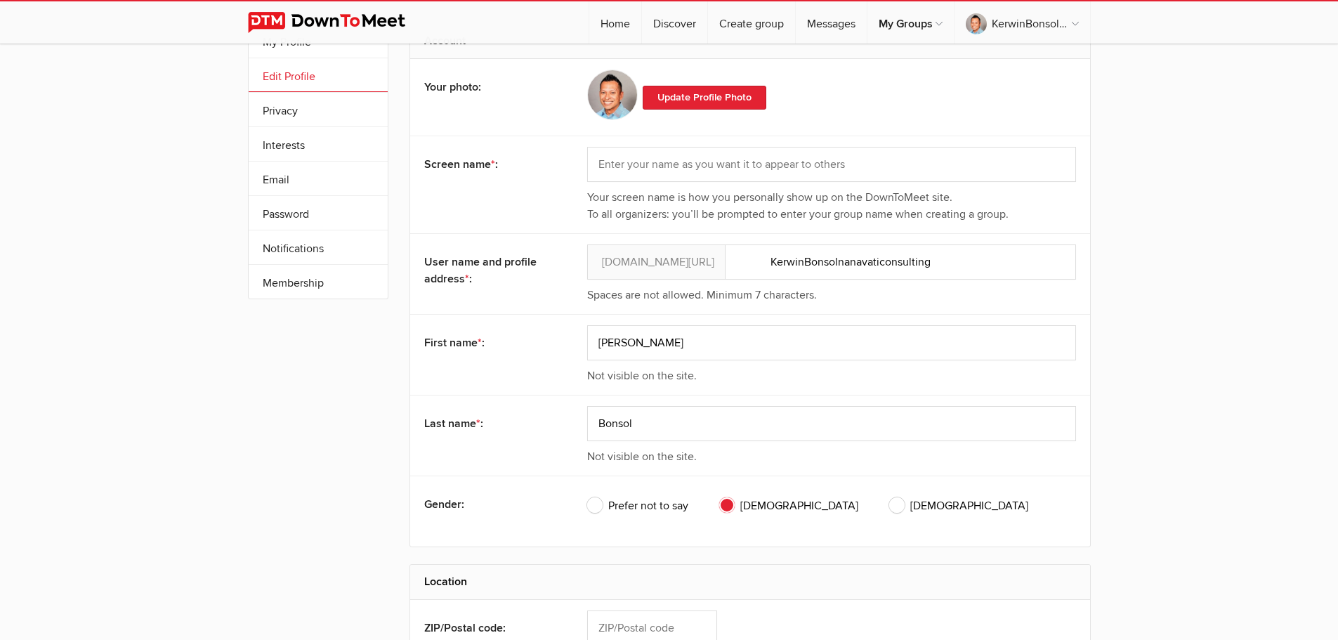
scroll to position [0, 0]
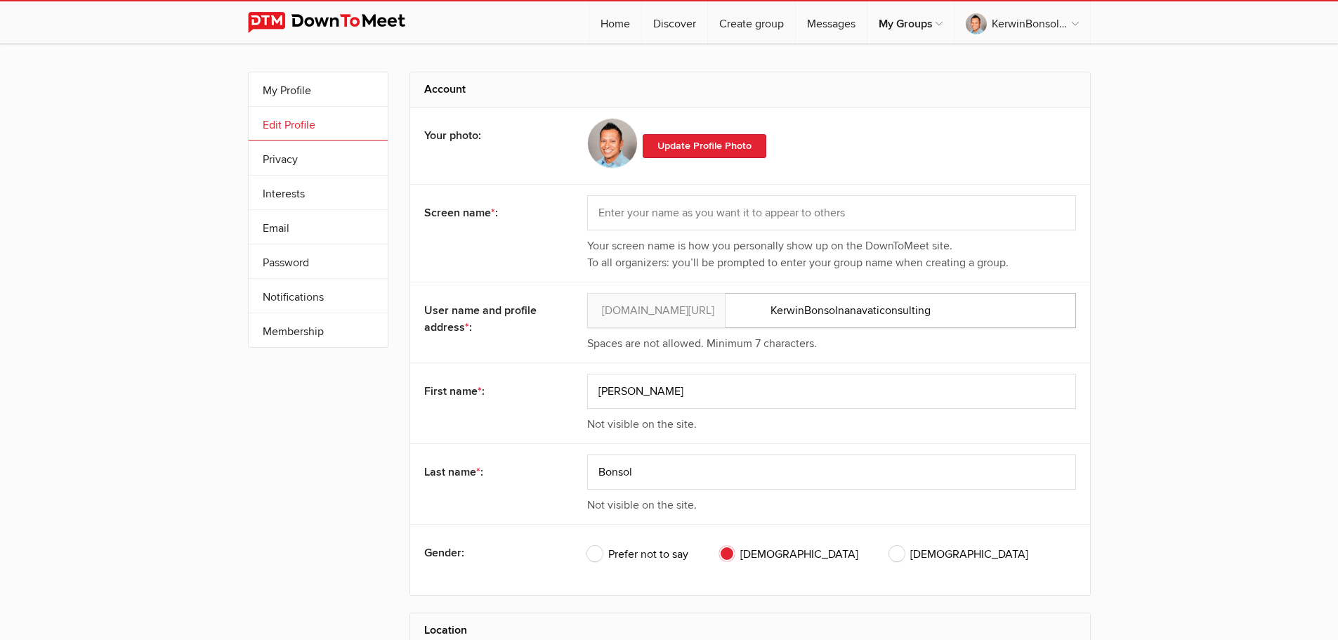
drag, startPoint x: 971, startPoint y: 306, endPoint x: 840, endPoint y: 316, distance: 131.8
click at [840, 316] on input "KerwinBonsolnanavaticonsulting" at bounding box center [831, 310] width 489 height 35
type input "KerwinBonsol"
click at [1213, 346] on div "My Profile Edit Profile More Privacy Interests Email Password Notifications Sub…" at bounding box center [669, 532] width 1338 height 977
click at [742, 209] on input "text" at bounding box center [831, 212] width 489 height 35
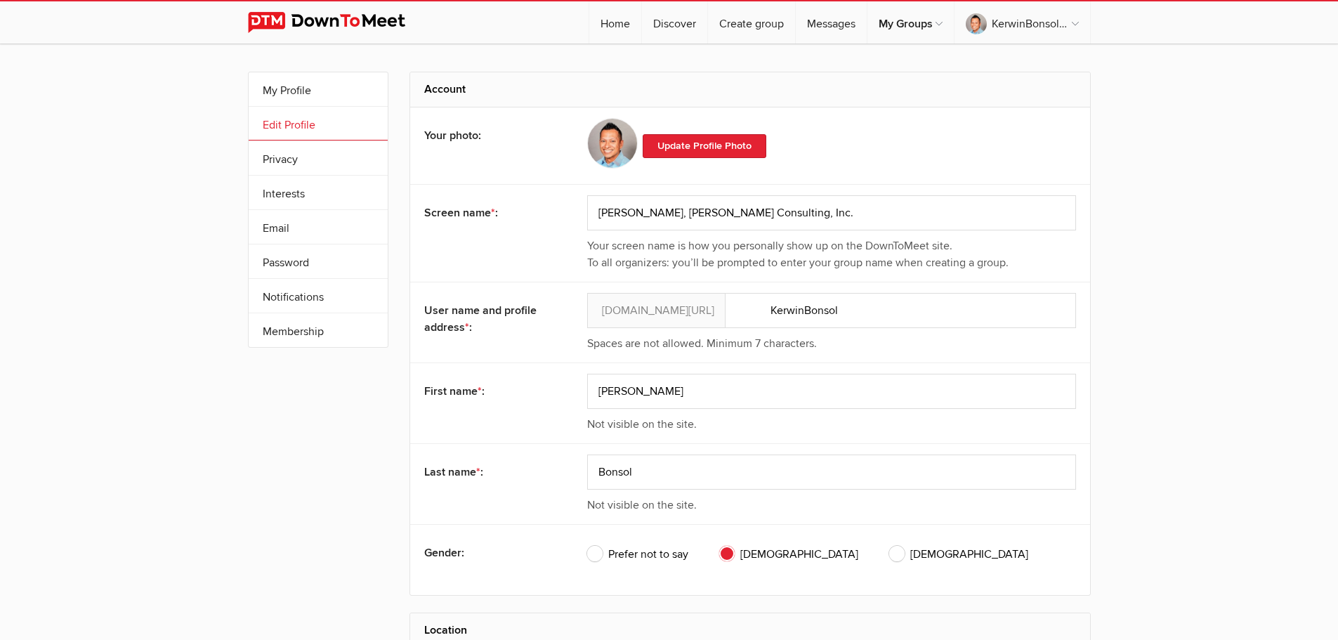
click at [1225, 285] on div "My Profile Edit Profile More Privacy Interests Email Password Notifications Sub…" at bounding box center [669, 532] width 1338 height 977
click at [833, 214] on input "Kerwin Bonsol, Nanavati Consulting, Inc." at bounding box center [831, 212] width 489 height 35
type input "Kerwin Bonsol, Nanavati Consulting"
click at [1196, 268] on div "My Profile Edit Profile More Privacy Interests Email Password Notifications Sub…" at bounding box center [669, 532] width 1338 height 977
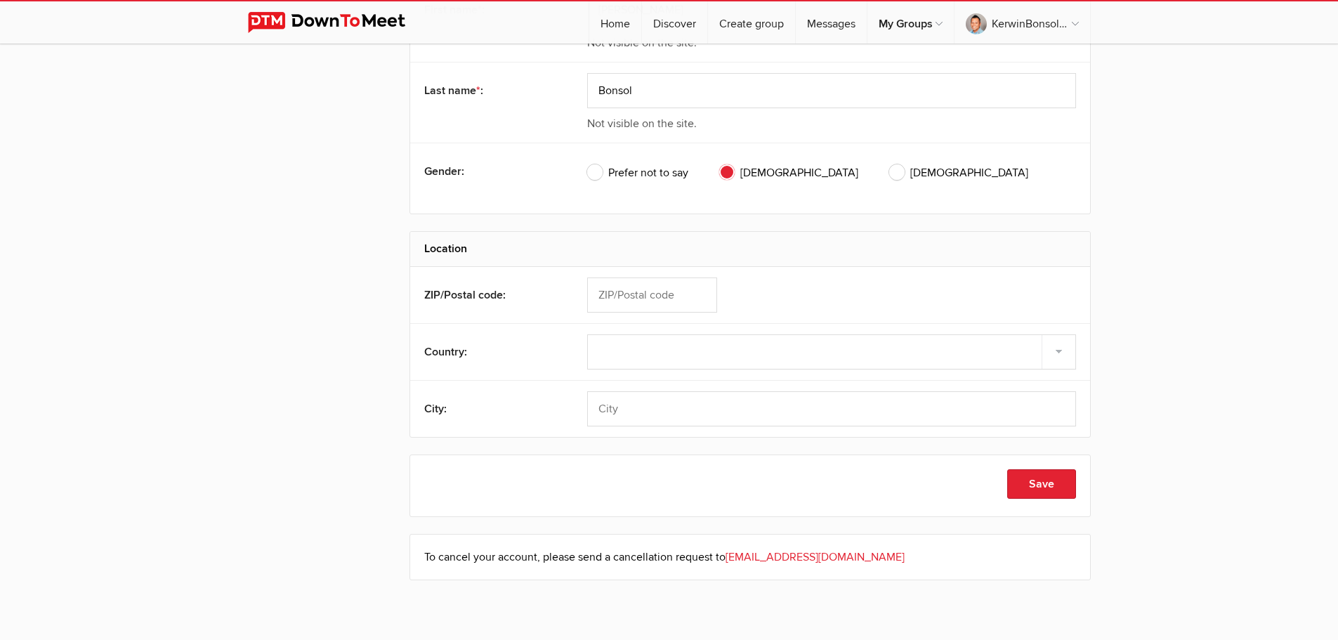
scroll to position [513, 0]
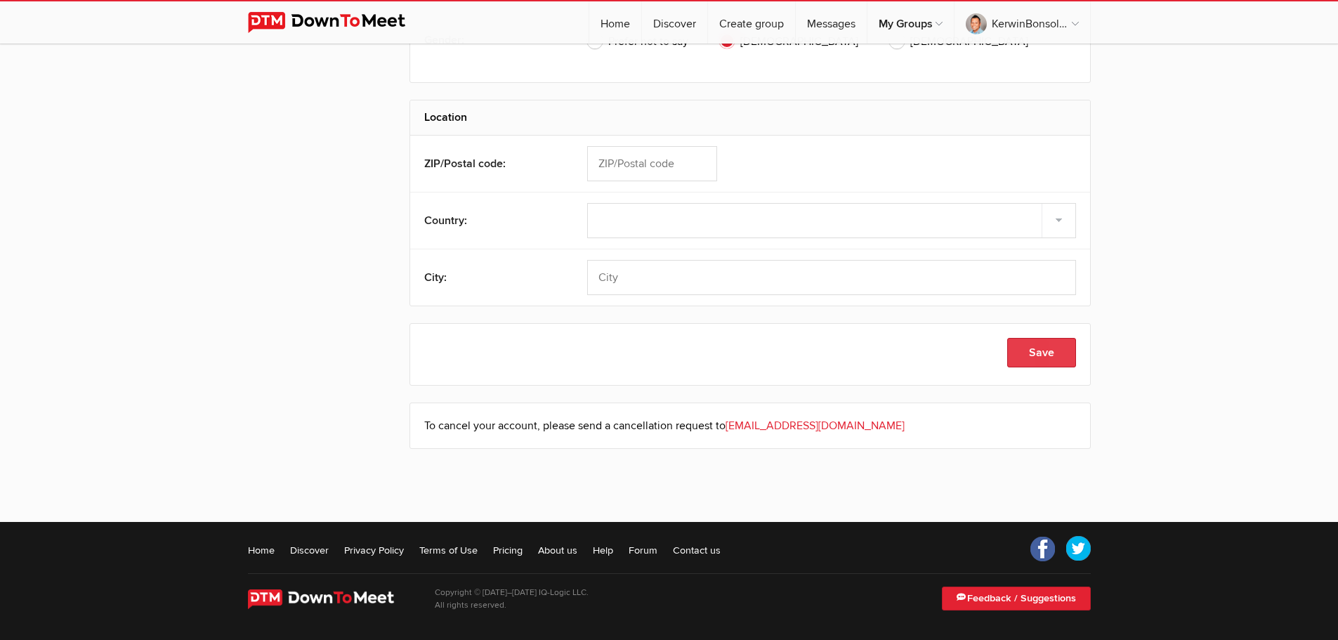
click at [1045, 356] on button "Save" at bounding box center [1042, 353] width 69 height 30
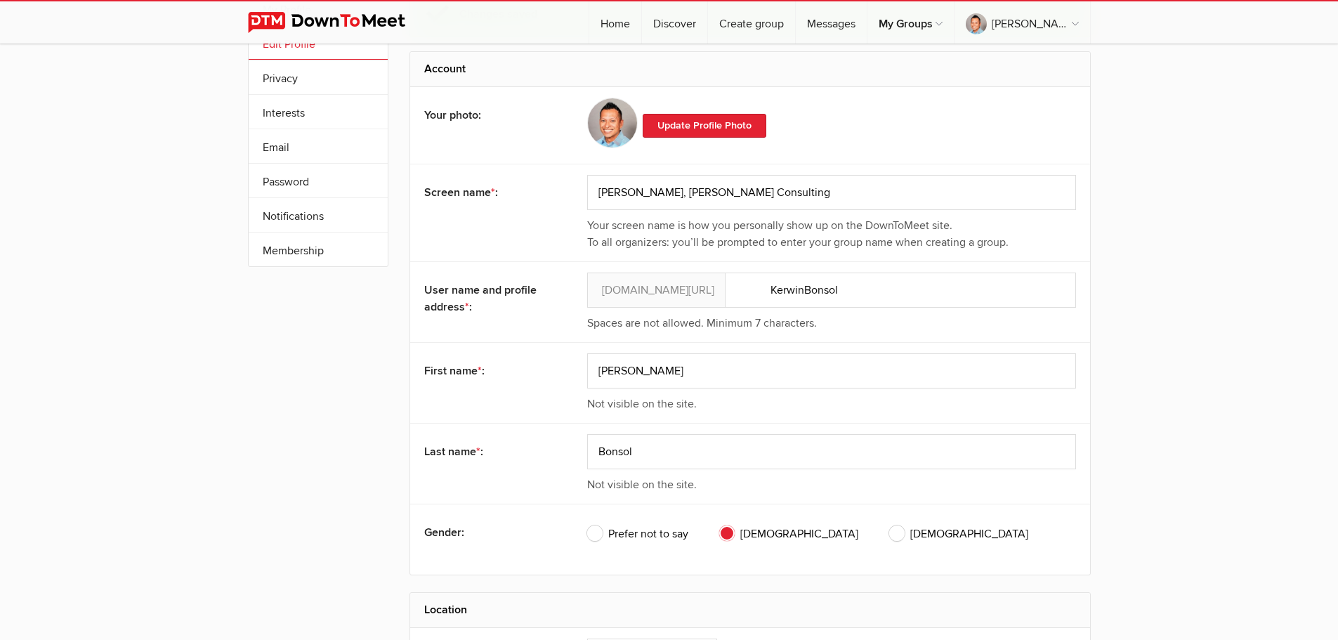
scroll to position [0, 0]
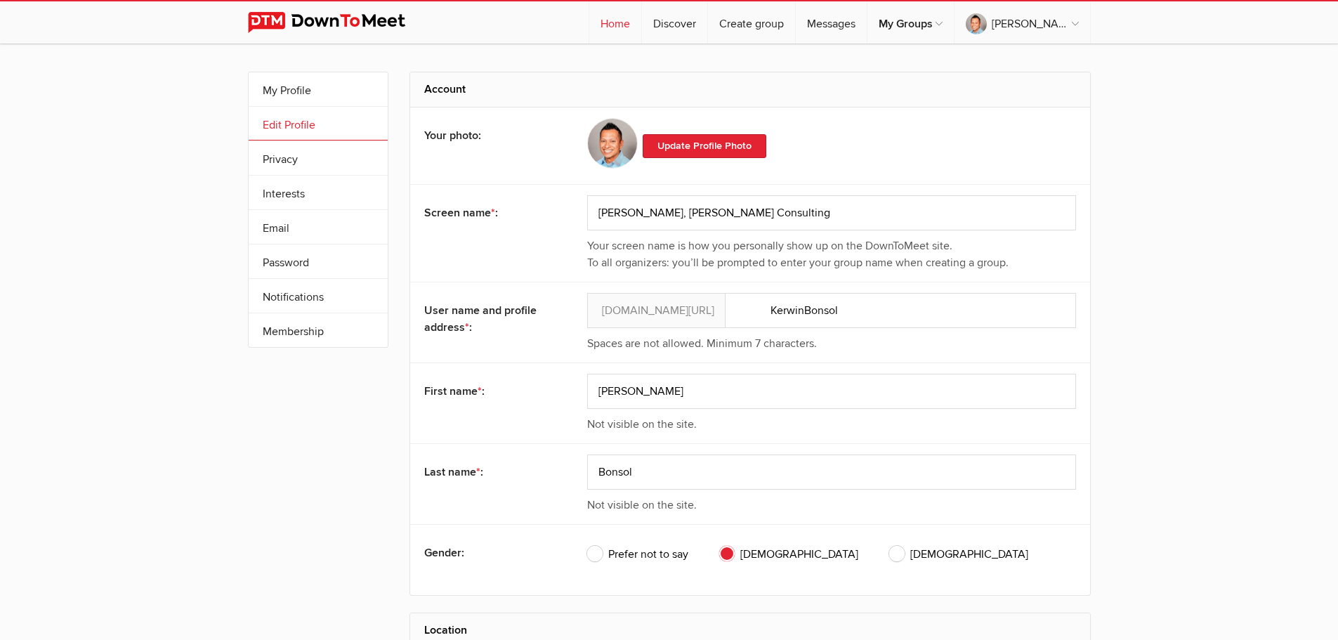
click at [606, 25] on link "Home" at bounding box center [615, 22] width 52 height 42
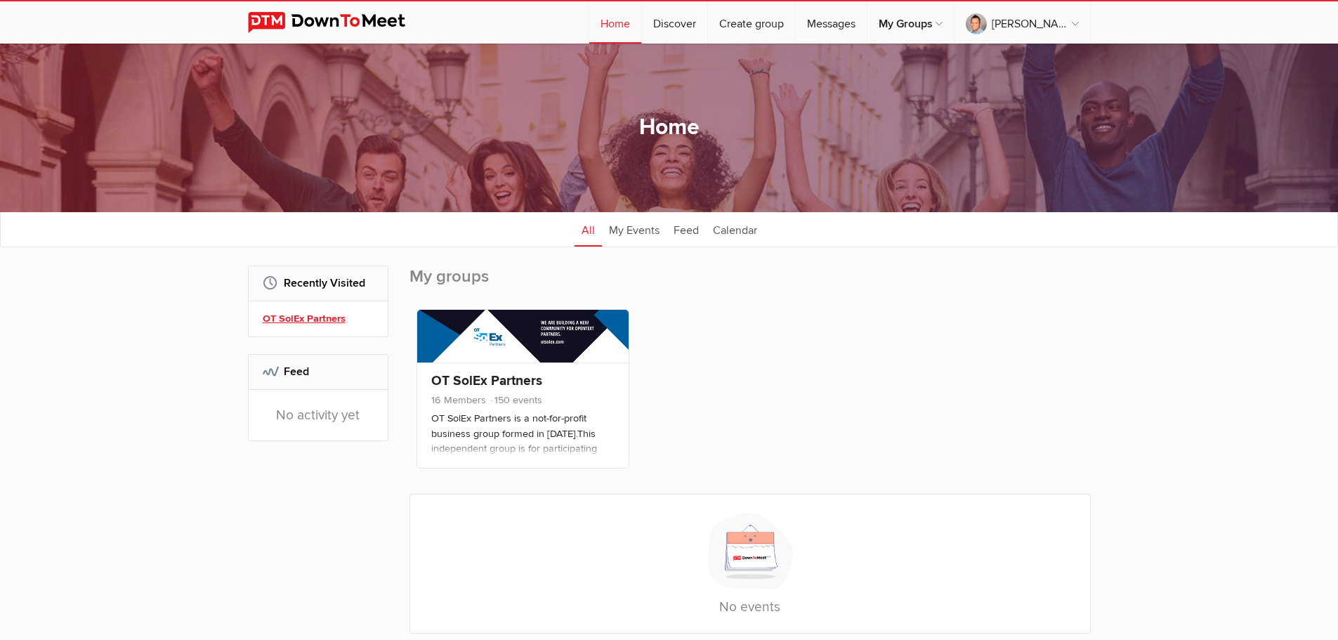
click at [320, 320] on link "OT SolEx Partners" at bounding box center [320, 318] width 115 height 15
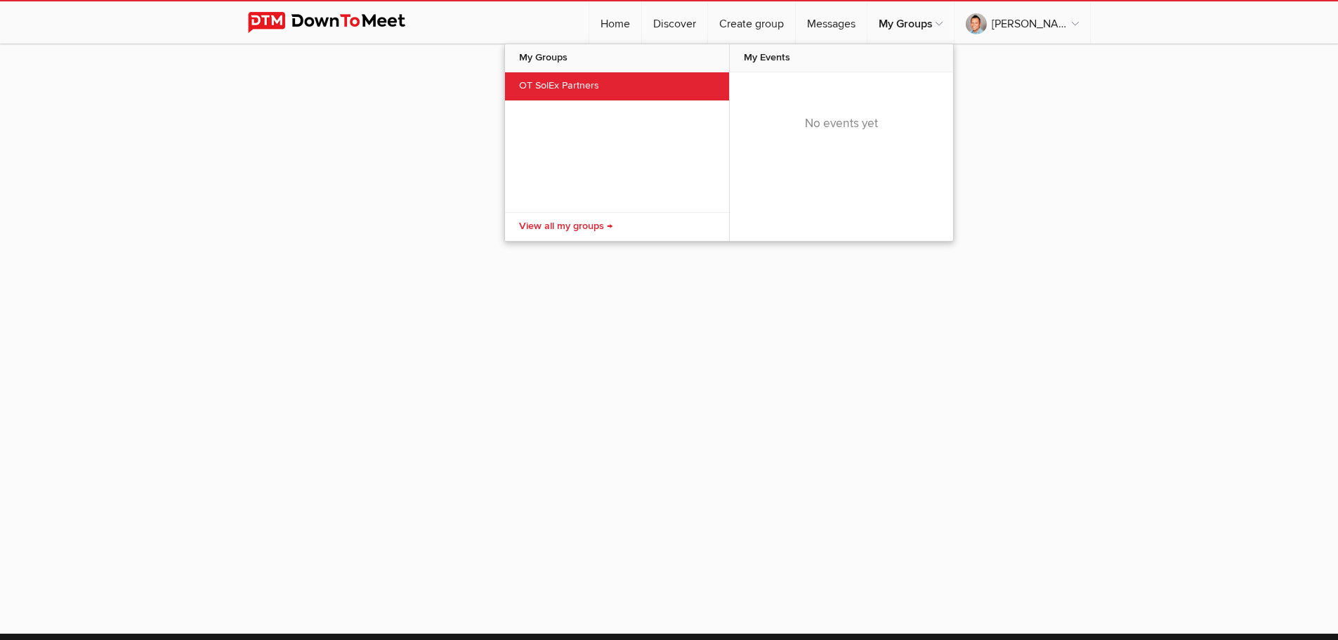
click at [583, 86] on link "OT SolEx Partners" at bounding box center [617, 86] width 224 height 28
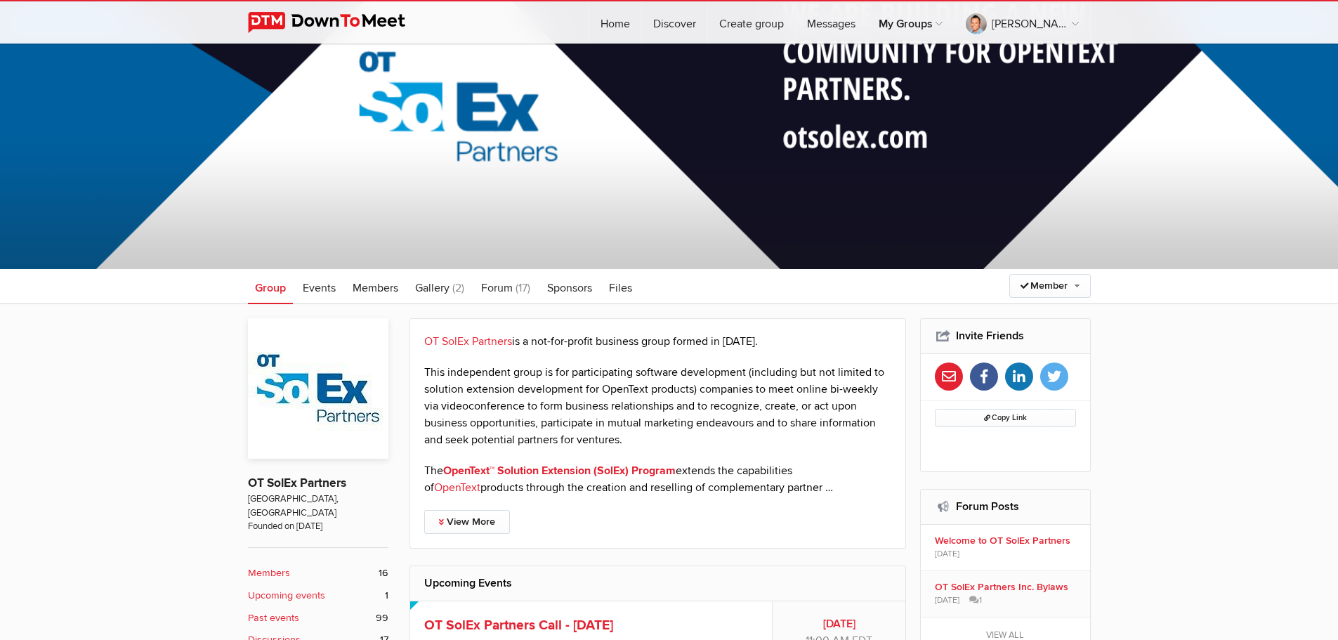
scroll to position [188, 0]
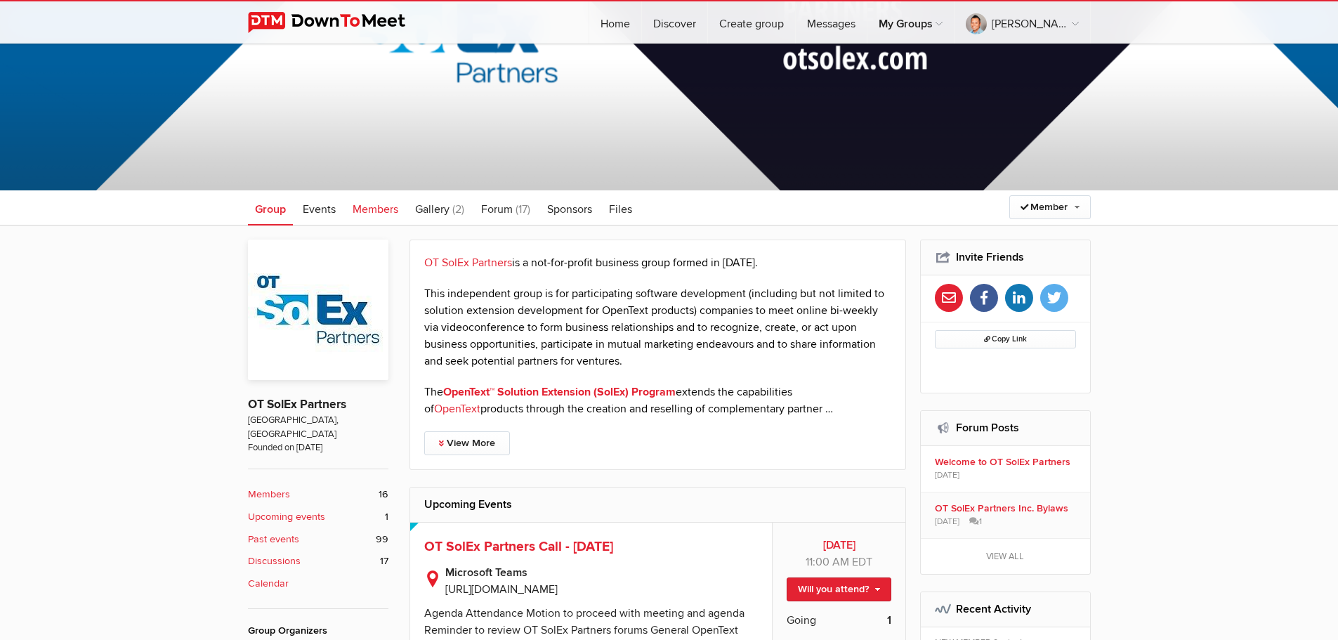
click at [368, 210] on span "Members" at bounding box center [376, 209] width 46 height 14
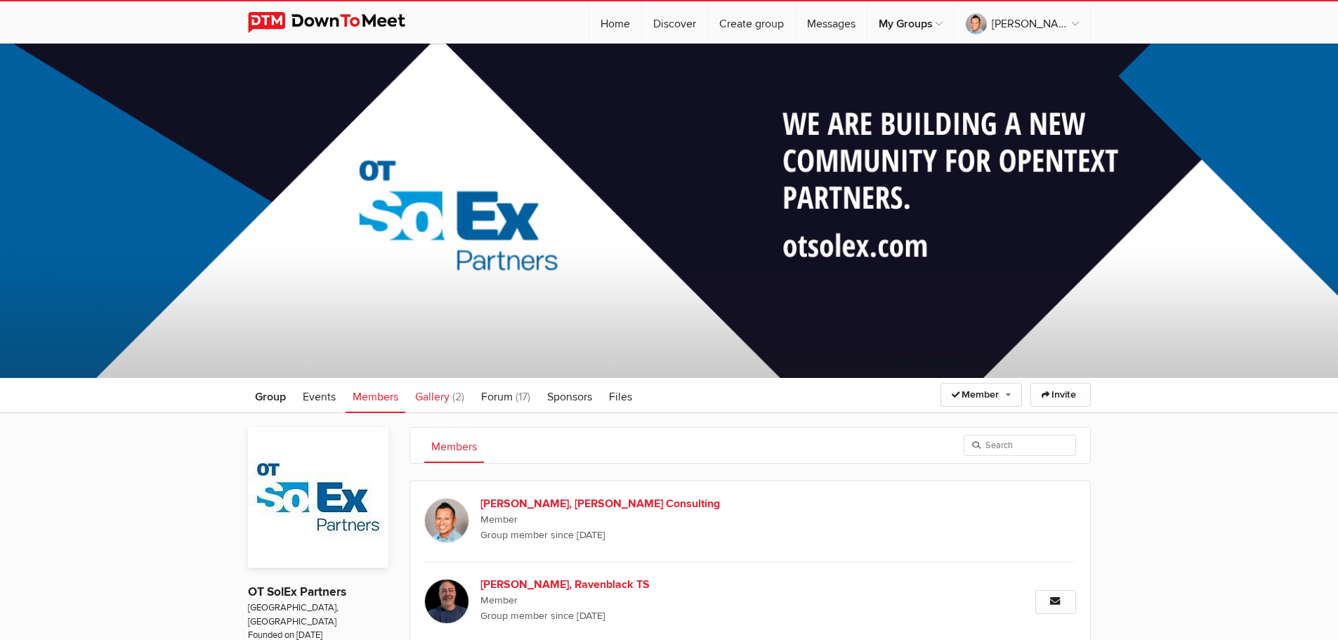
click at [448, 395] on span "Gallery" at bounding box center [432, 397] width 34 height 14
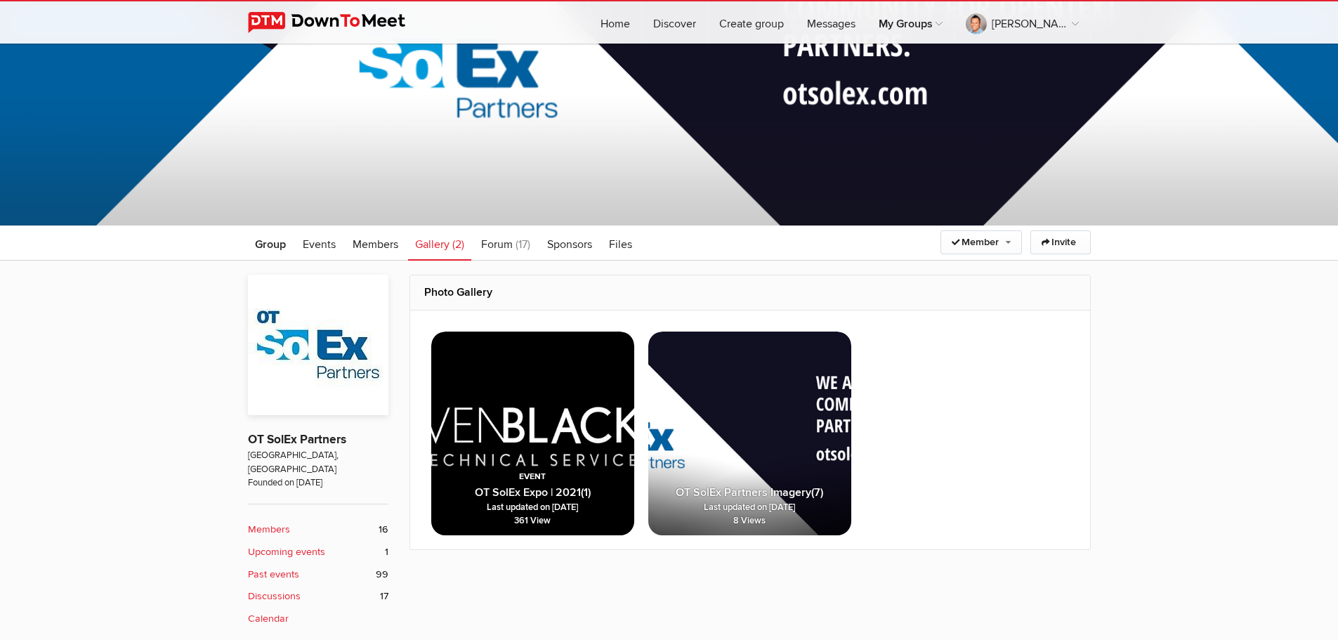
scroll to position [234, 0]
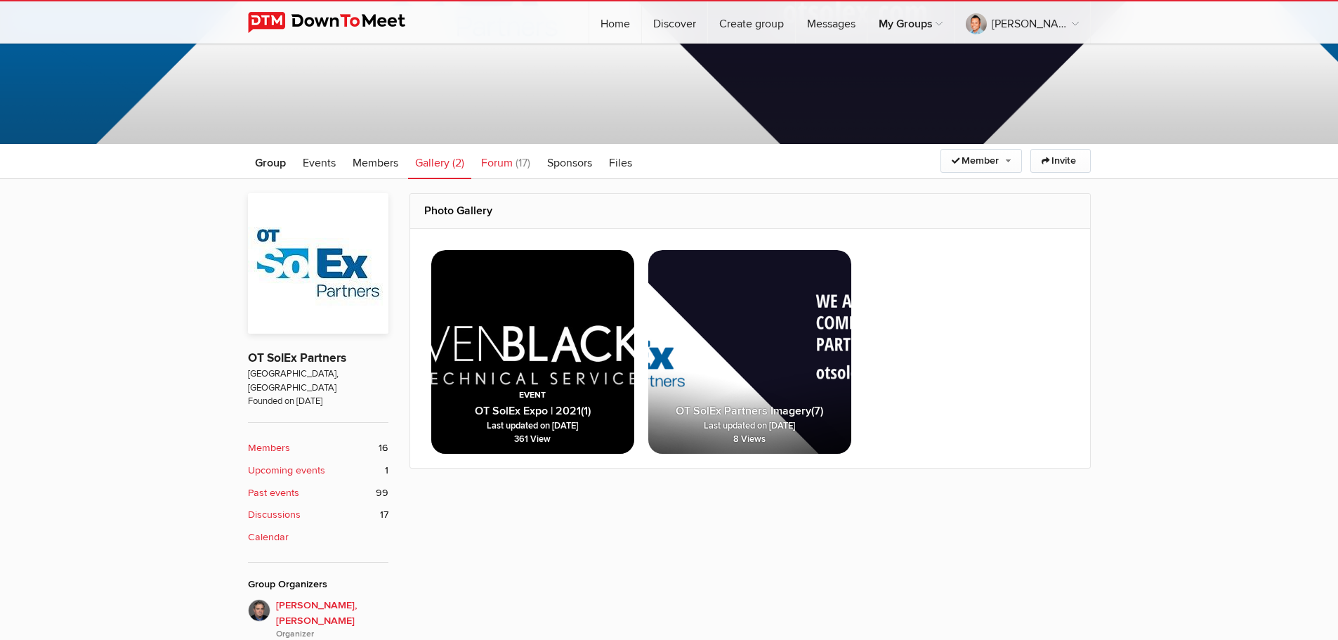
click at [503, 164] on span "Forum" at bounding box center [497, 163] width 32 height 14
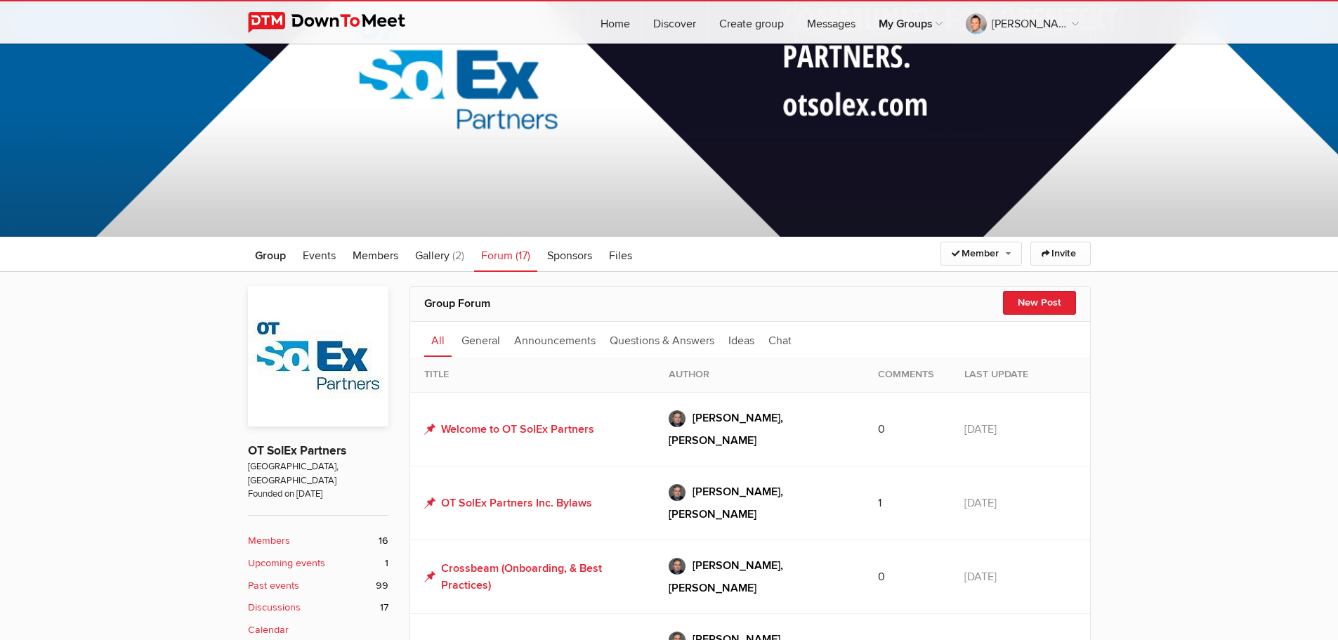
scroll to position [141, 0]
click at [627, 256] on span "Files" at bounding box center [620, 256] width 23 height 14
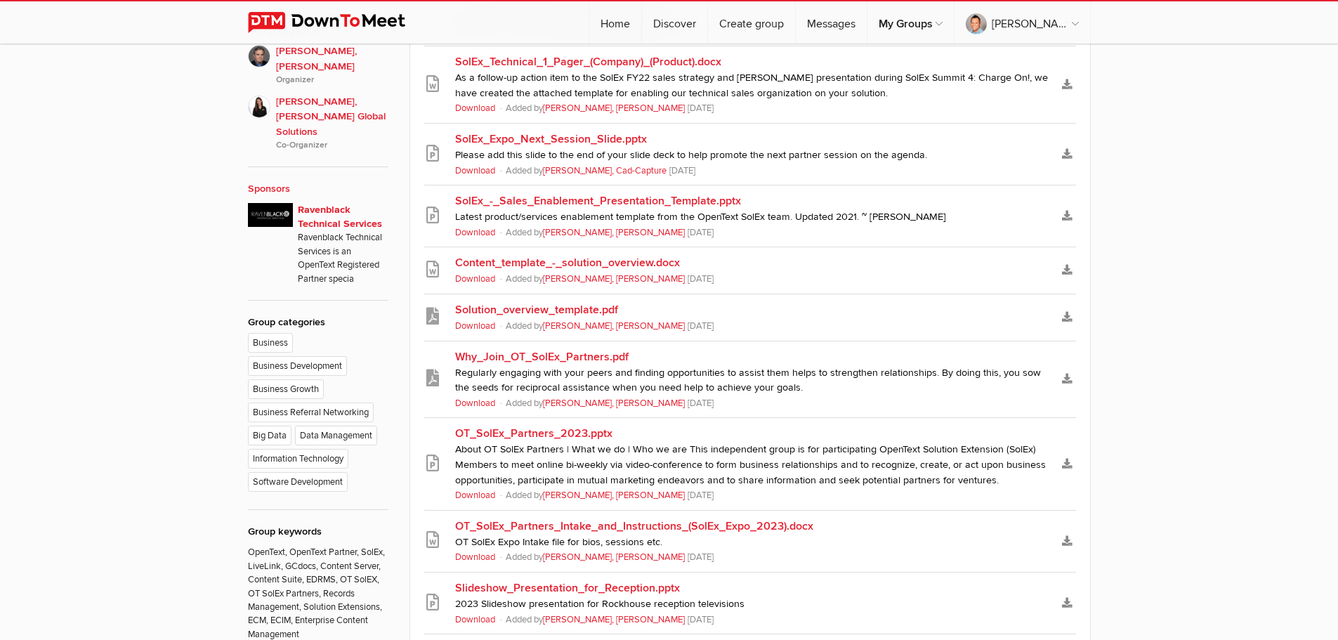
scroll to position [796, 0]
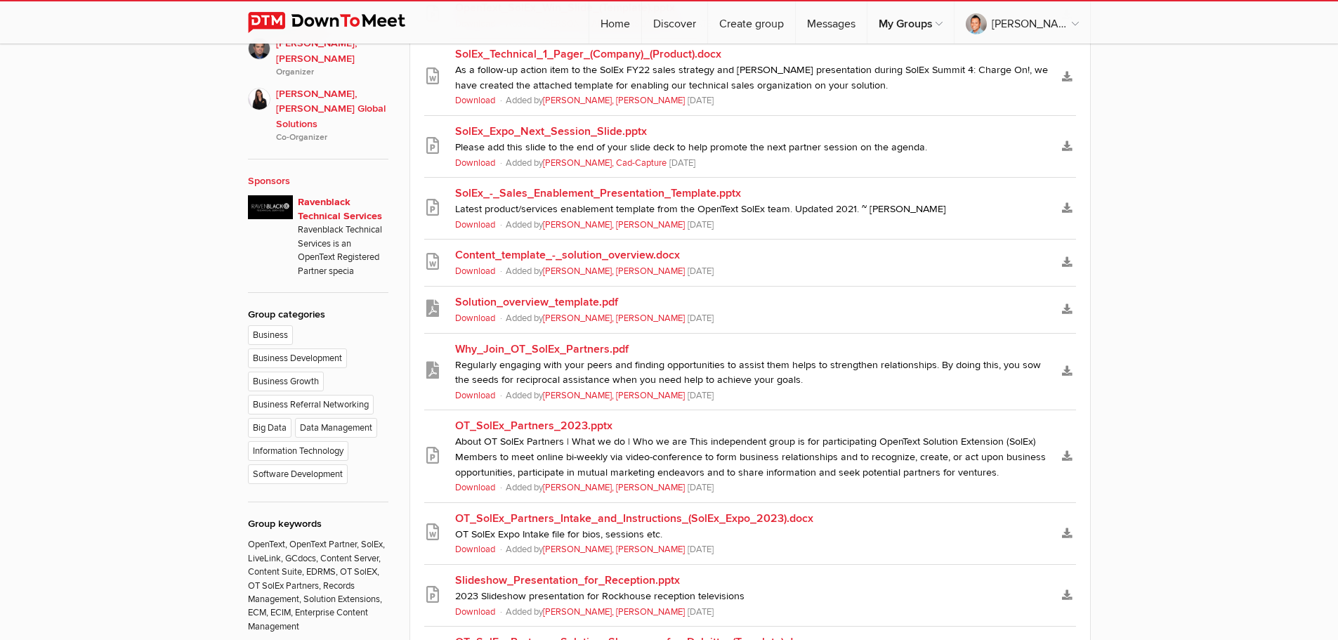
click at [573, 300] on link "Solution_overview_template.pdf" at bounding box center [752, 302] width 594 height 17
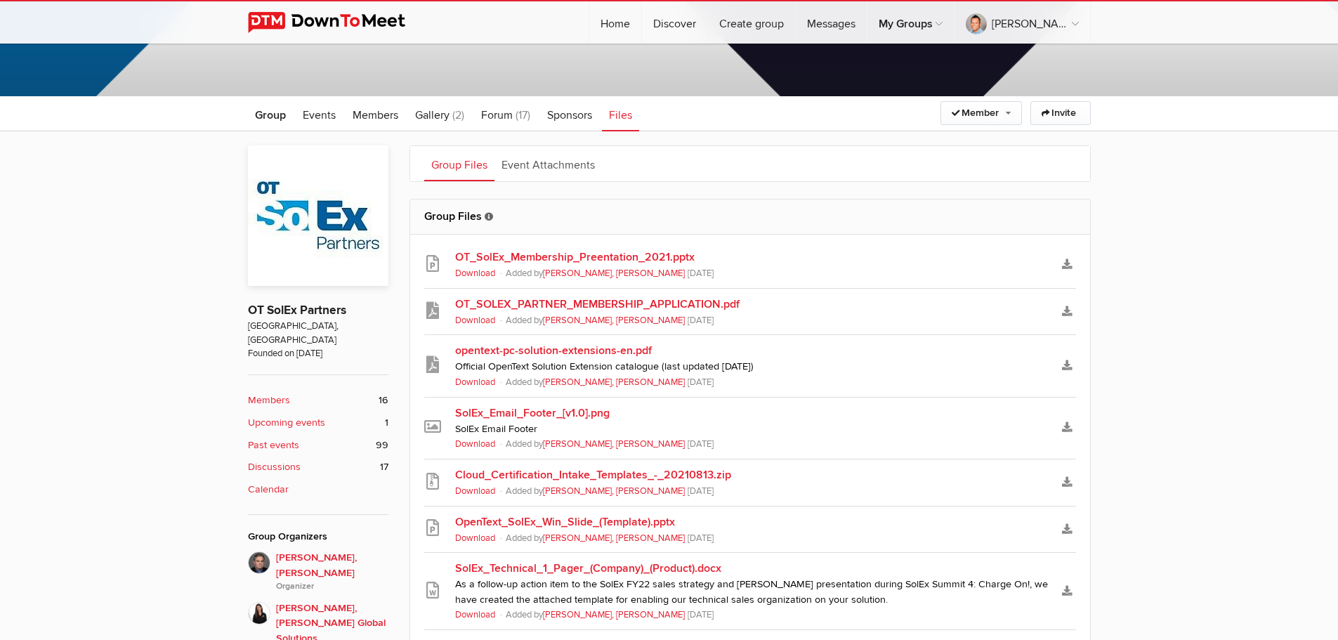
scroll to position [281, 0]
click at [514, 119] on link "Forum (17)" at bounding box center [505, 114] width 63 height 35
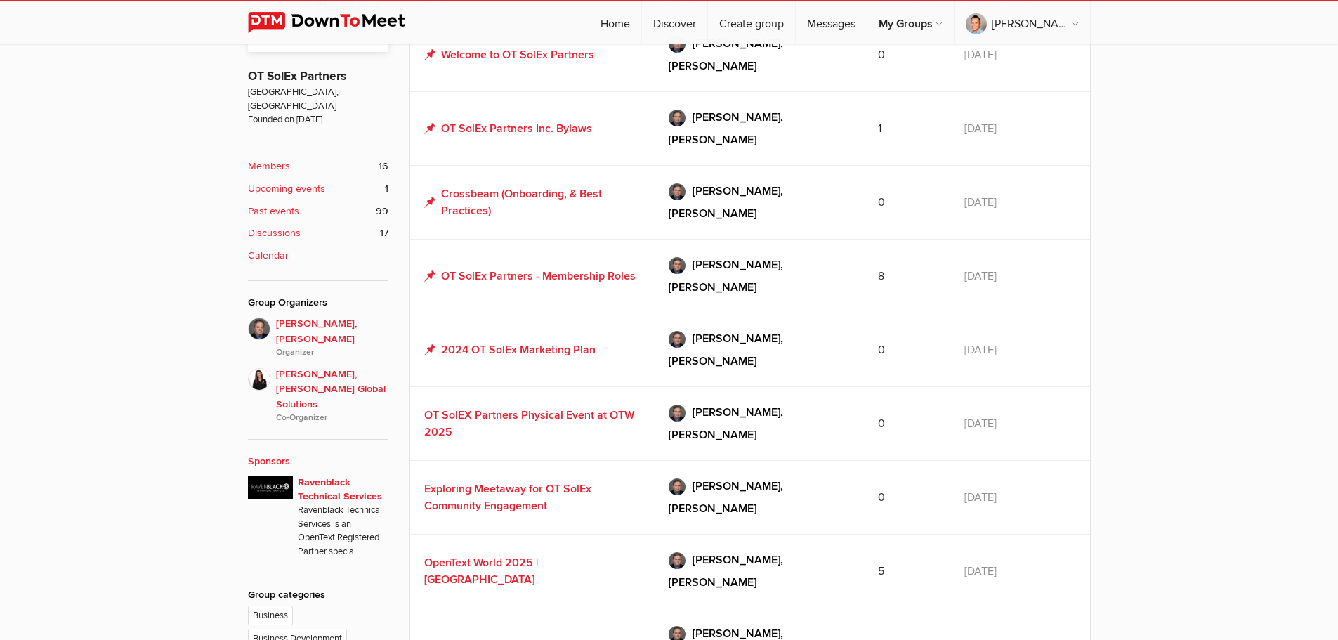
scroll to position [328, 0]
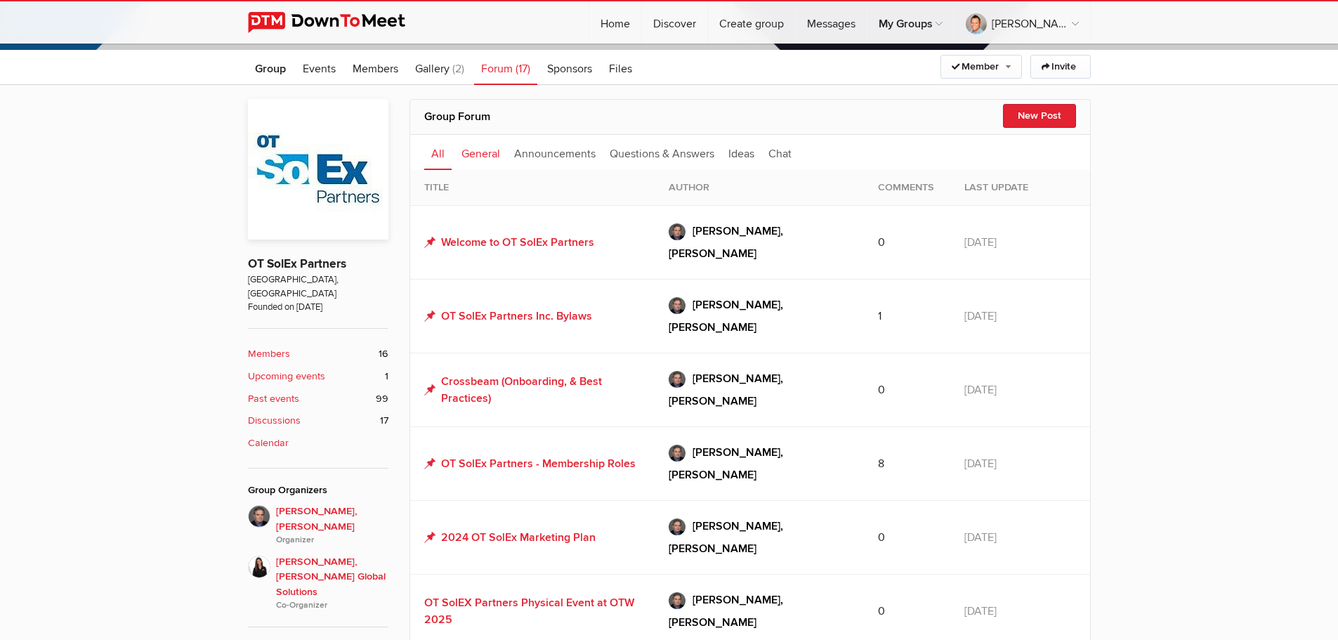
click at [484, 152] on link "General" at bounding box center [481, 152] width 53 height 35
click at [634, 151] on link "Questions & Answers" at bounding box center [662, 152] width 119 height 35
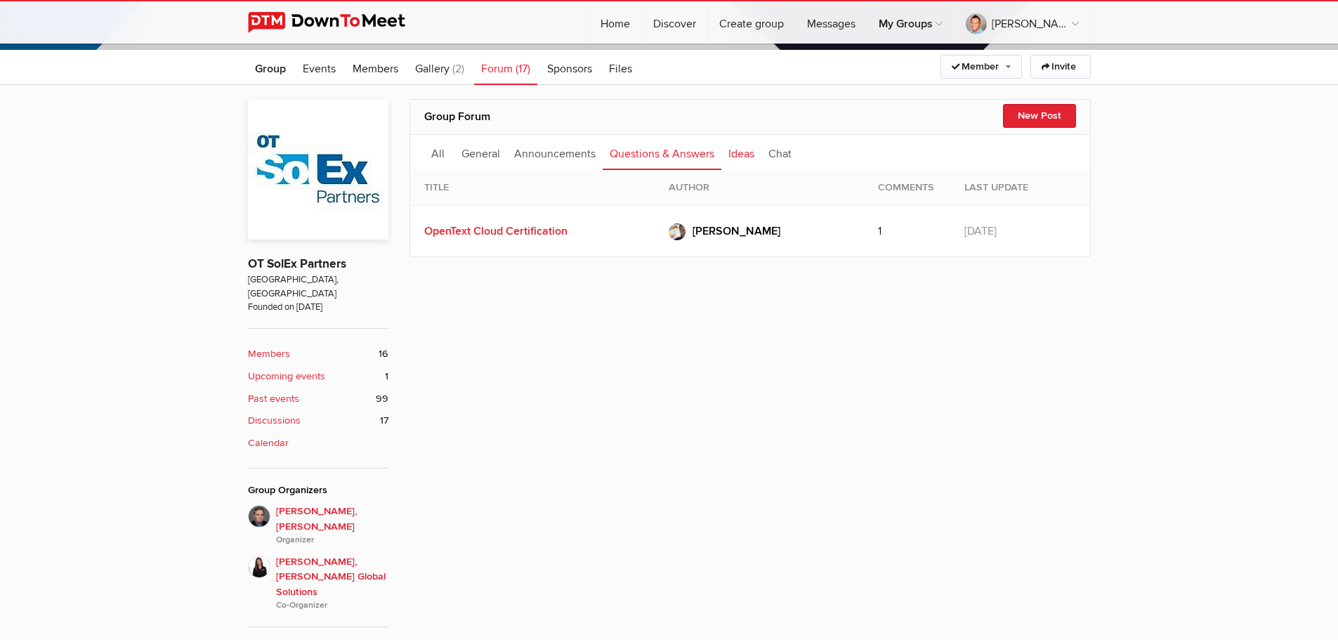
click at [745, 154] on link "Ideas" at bounding box center [742, 152] width 40 height 35
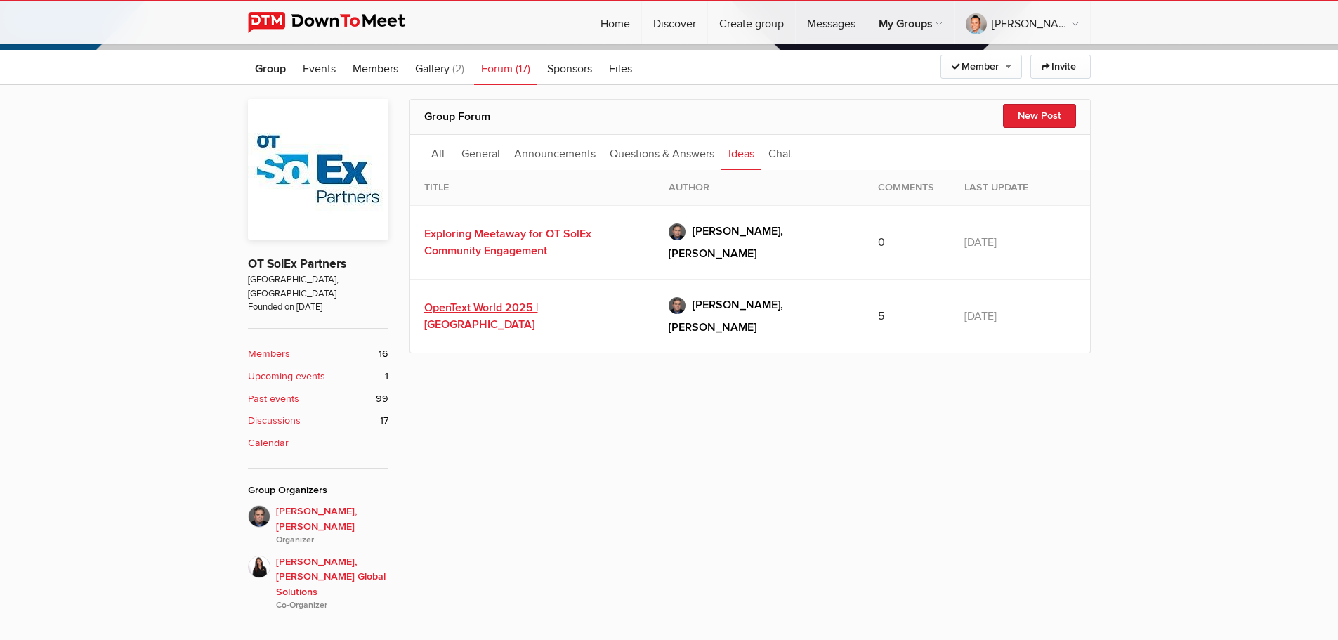
click at [507, 301] on link "OpenText World 2025 | Nashville" at bounding box center [481, 316] width 114 height 31
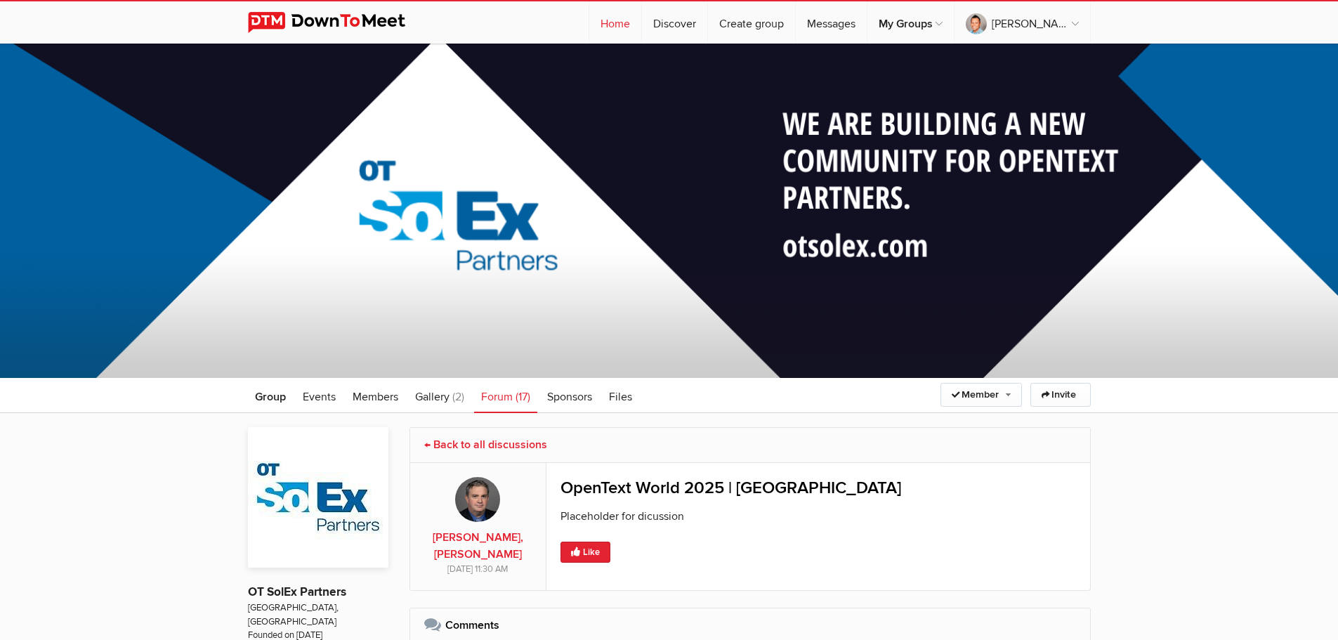
click at [617, 26] on link "Home" at bounding box center [615, 22] width 52 height 42
